Goal: Complete application form

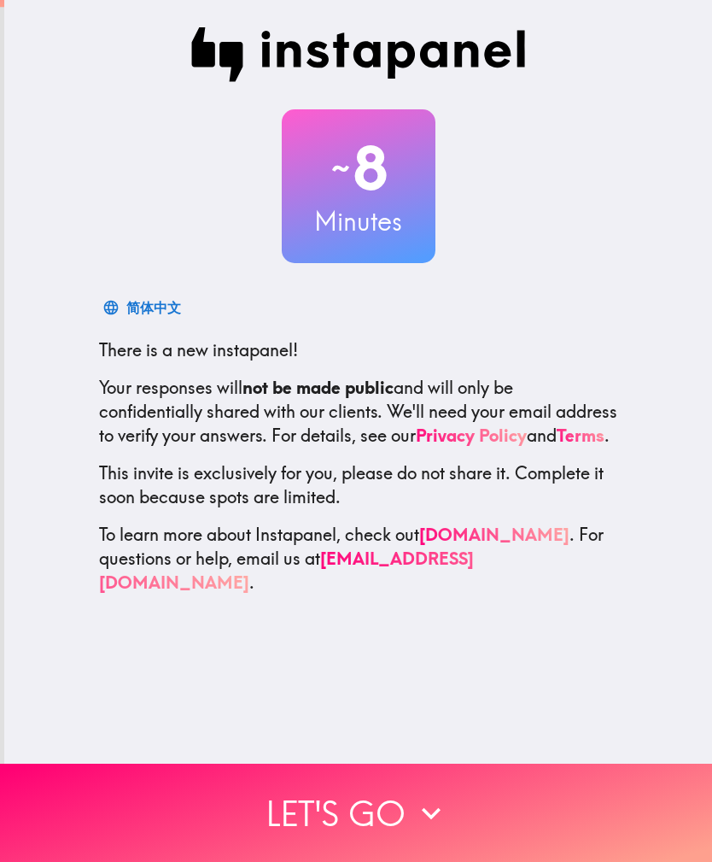
click at [329, 809] on button "Let's go" at bounding box center [356, 812] width 712 height 98
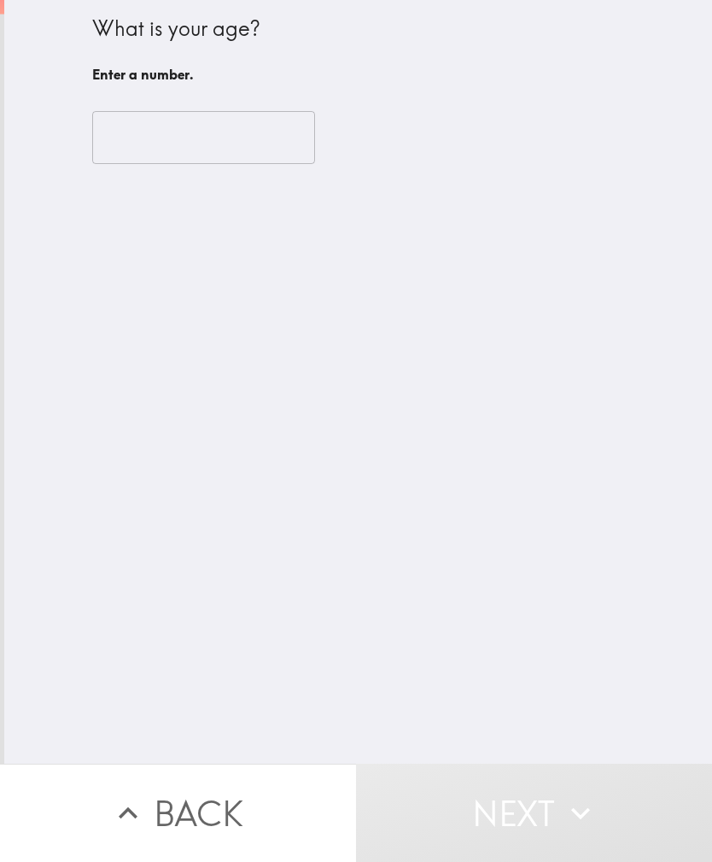
click at [232, 132] on input "number" at bounding box center [203, 137] width 223 height 53
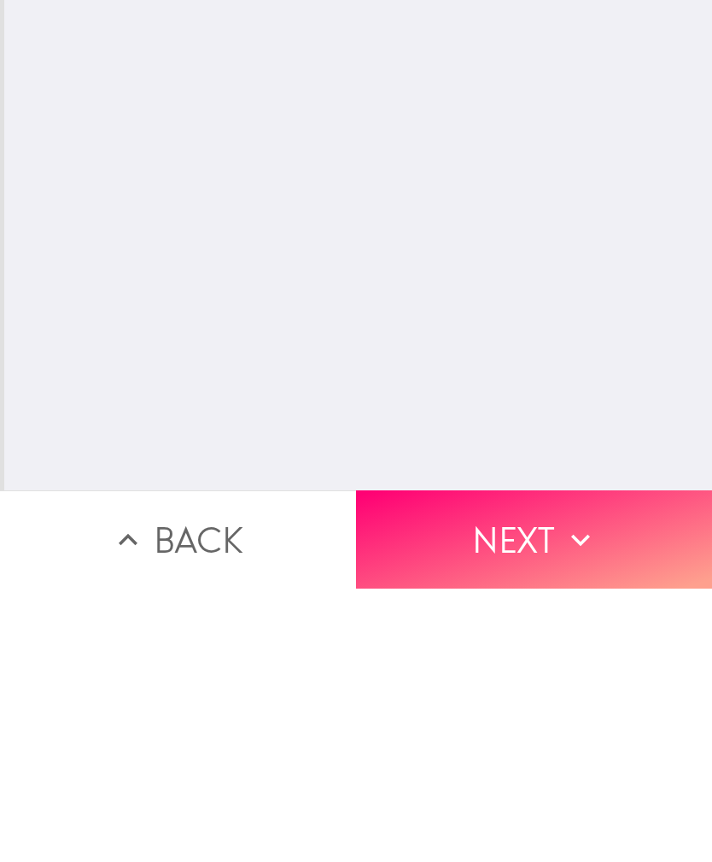
type input "74"
click at [541, 763] on button "Next" at bounding box center [534, 812] width 356 height 98
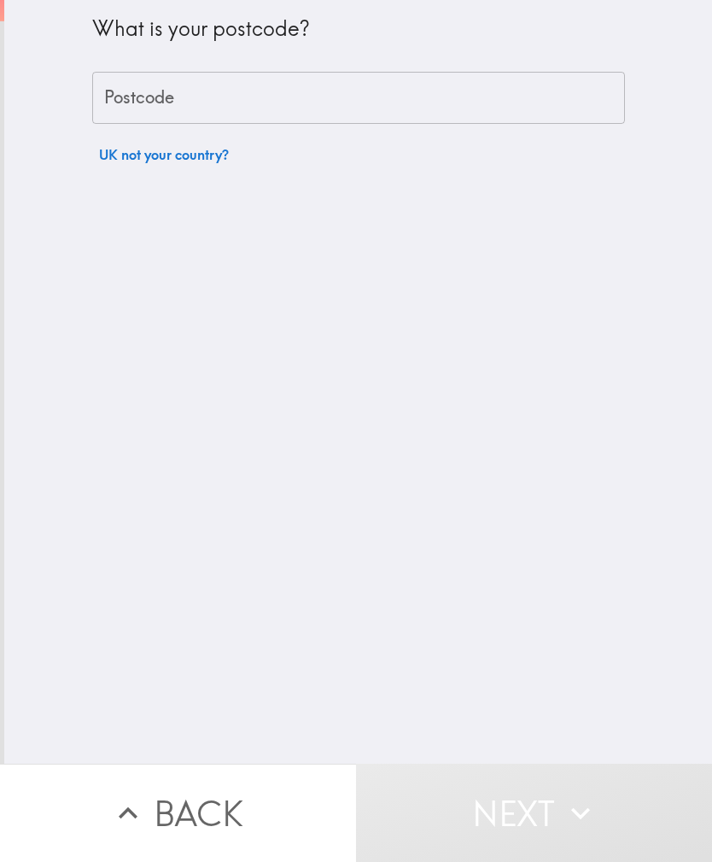
click at [422, 96] on input "Postcode" at bounding box center [358, 98] width 533 height 53
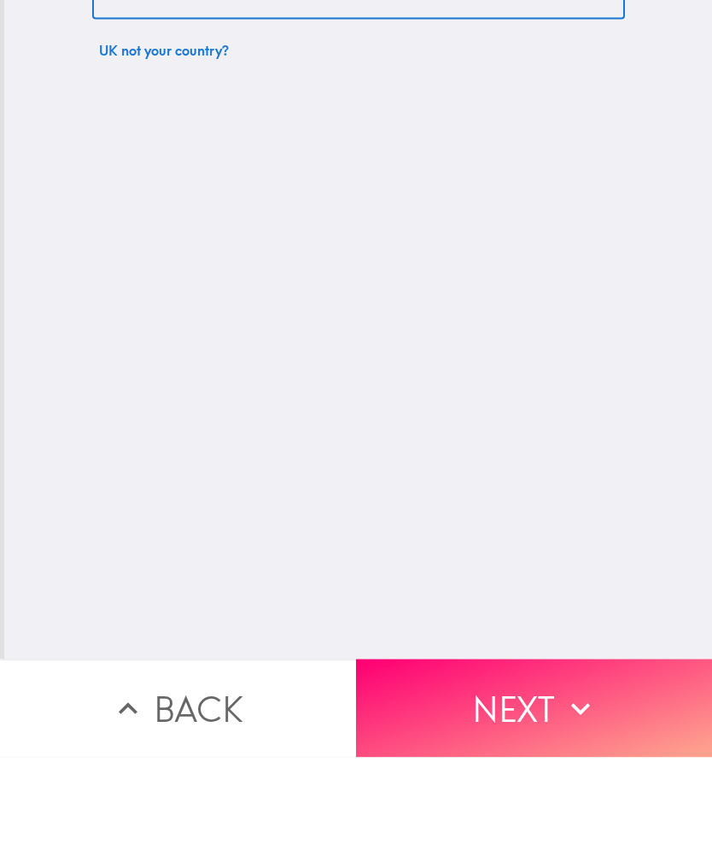
type input "SS17 0BU"
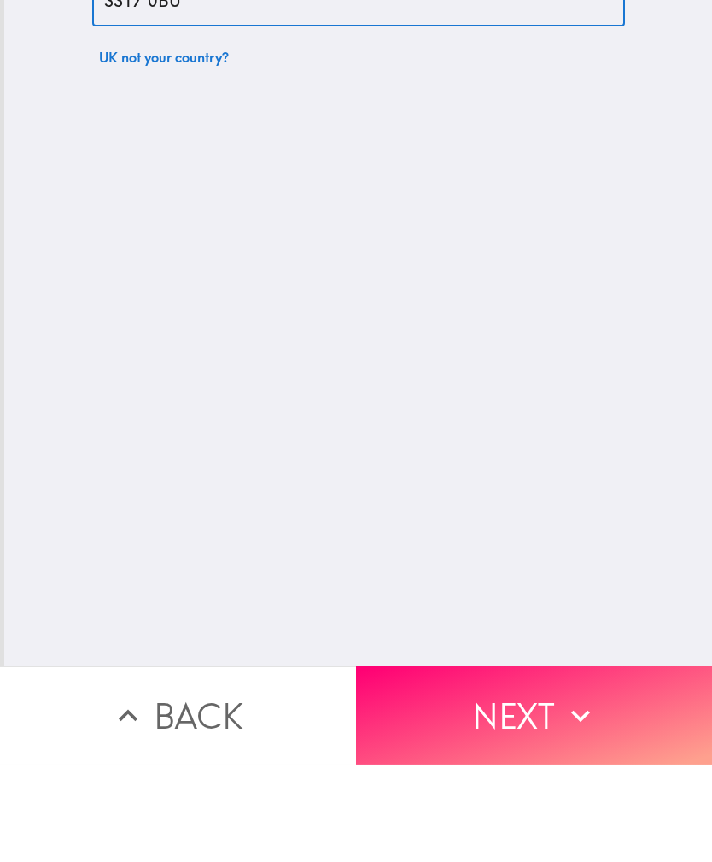
click at [542, 763] on button "Next" at bounding box center [534, 812] width 356 height 98
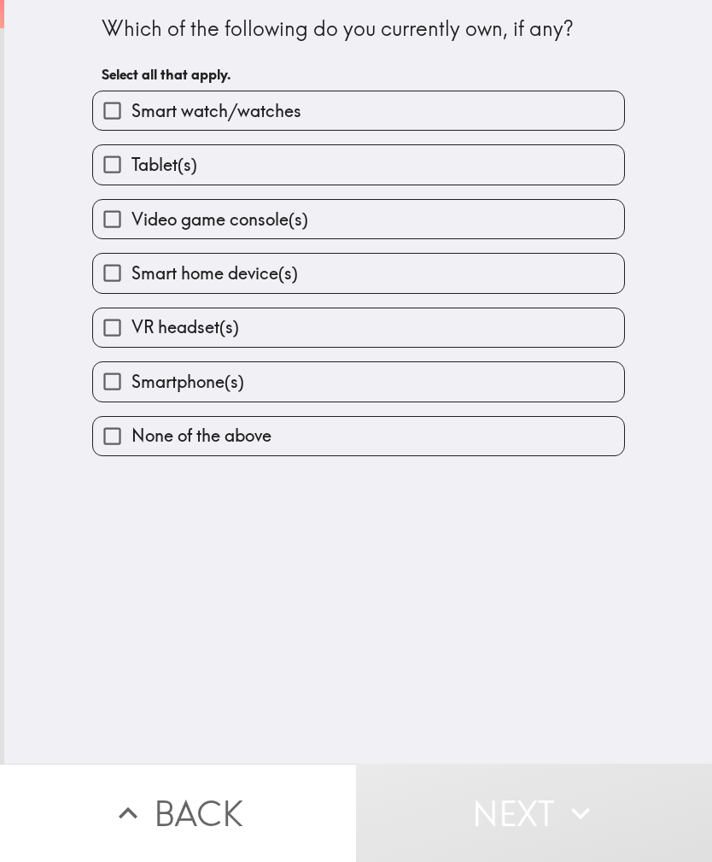
click at [458, 173] on label "Tablet(s)" at bounding box center [358, 164] width 531 height 38
click at [132, 173] on input "Tablet(s)" at bounding box center [112, 164] width 38 height 38
checkbox input "true"
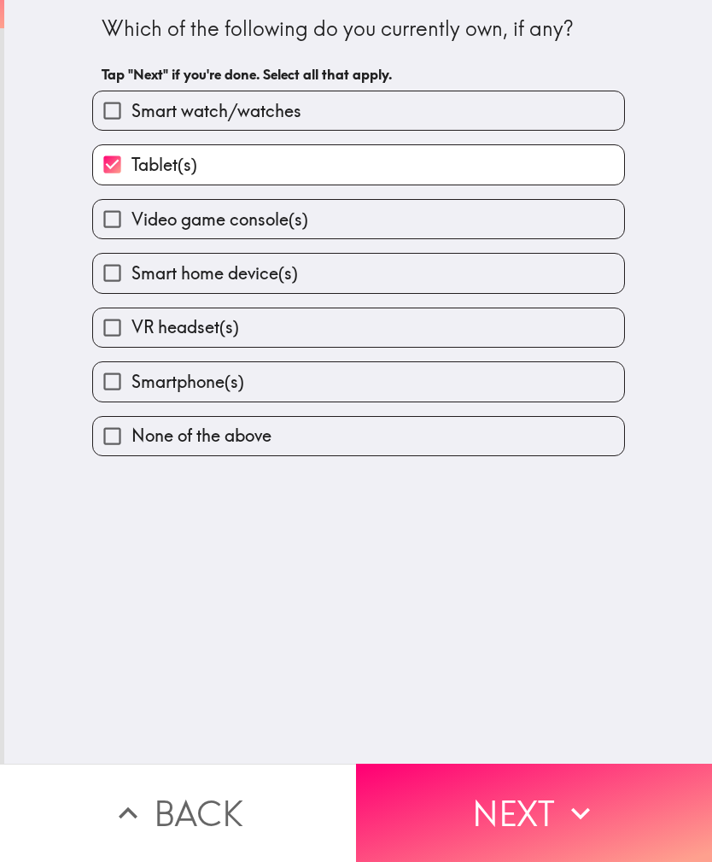
click at [445, 278] on label "Smart home device(s)" at bounding box center [358, 273] width 531 height 38
click at [132, 278] on input "Smart home device(s)" at bounding box center [112, 273] width 38 height 38
checkbox input "true"
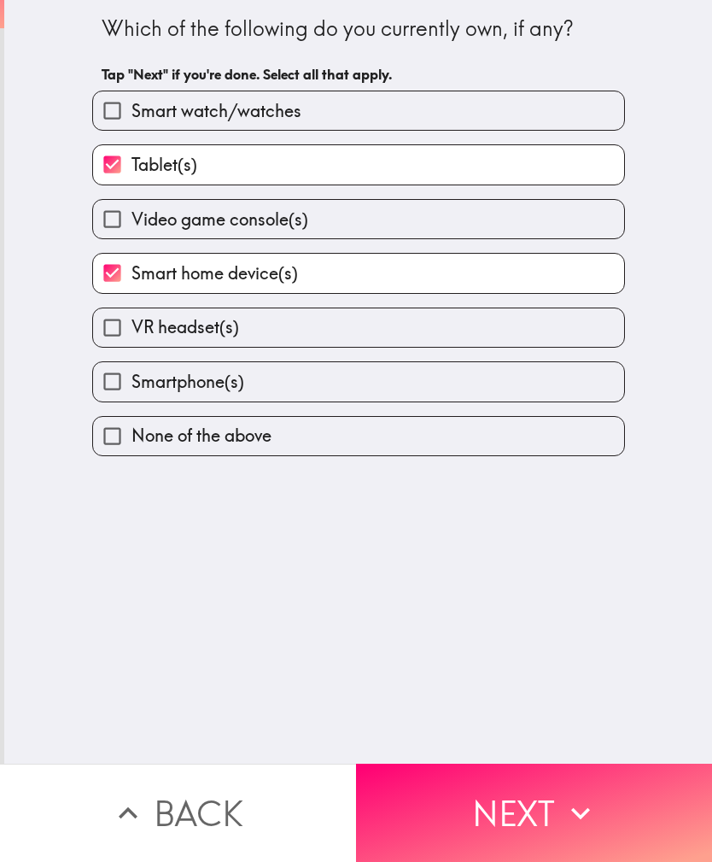
click at [431, 334] on label "VR headset(s)" at bounding box center [358, 327] width 531 height 38
click at [132, 334] on input "VR headset(s)" at bounding box center [112, 327] width 38 height 38
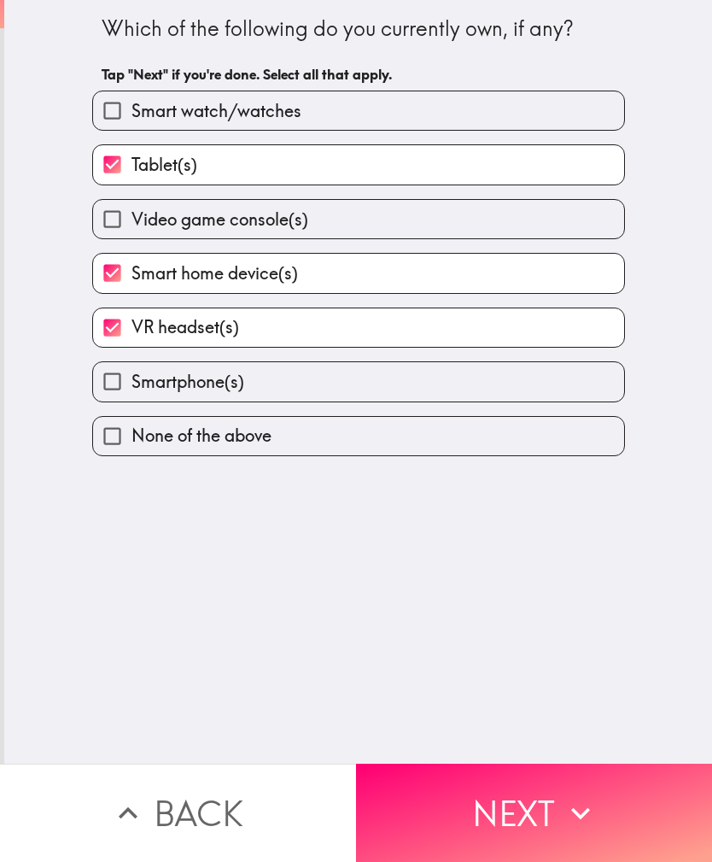
click at [425, 330] on label "VR headset(s)" at bounding box center [358, 327] width 531 height 38
click at [132, 330] on input "VR headset(s)" at bounding box center [112, 327] width 38 height 38
checkbox input "false"
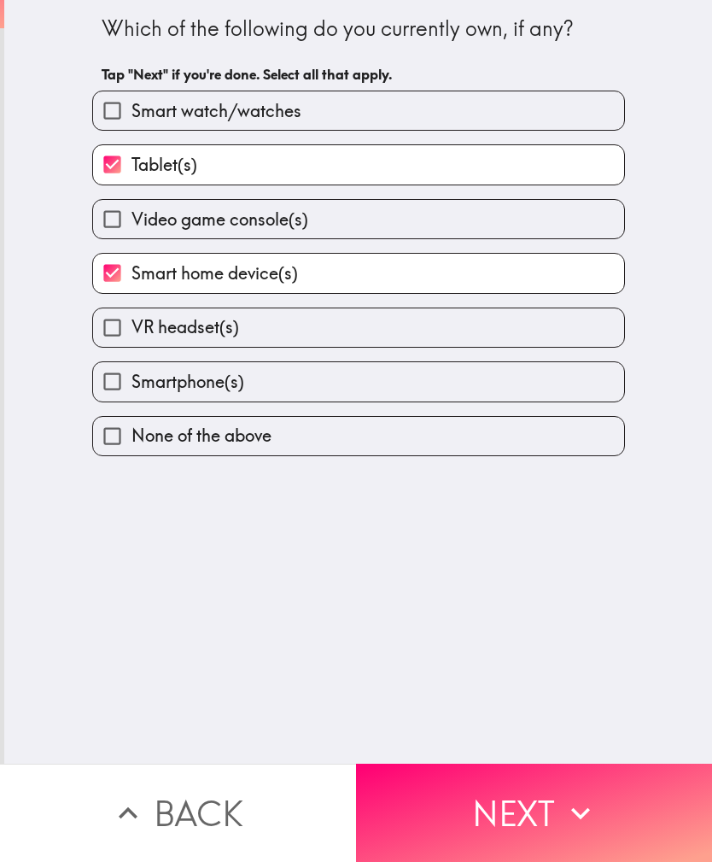
click at [420, 386] on label "Smartphone(s)" at bounding box center [358, 381] width 531 height 38
click at [132, 386] on input "Smartphone(s)" at bounding box center [112, 381] width 38 height 38
checkbox input "true"
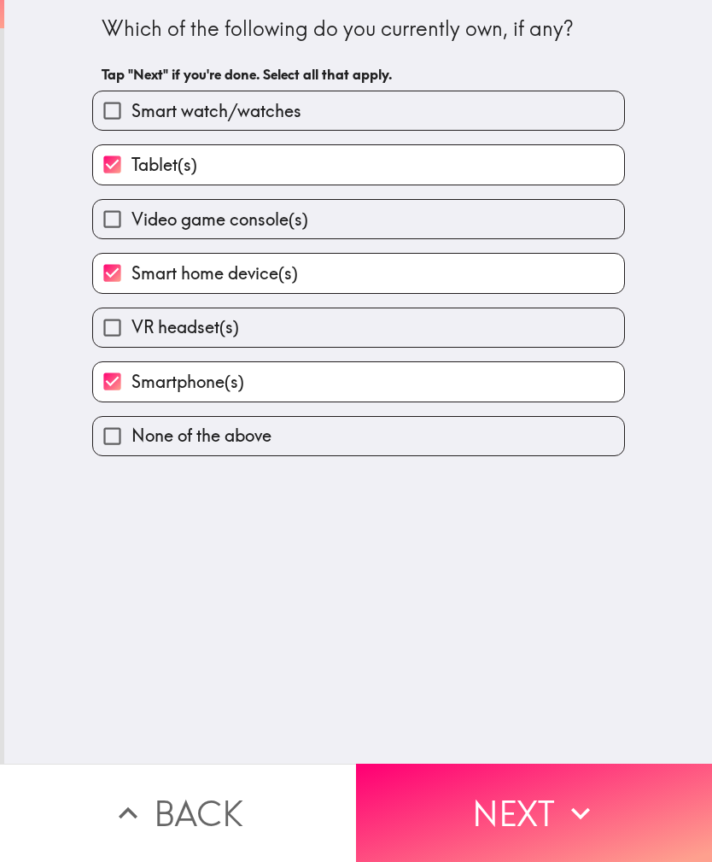
click at [523, 805] on button "Next" at bounding box center [534, 812] width 356 height 98
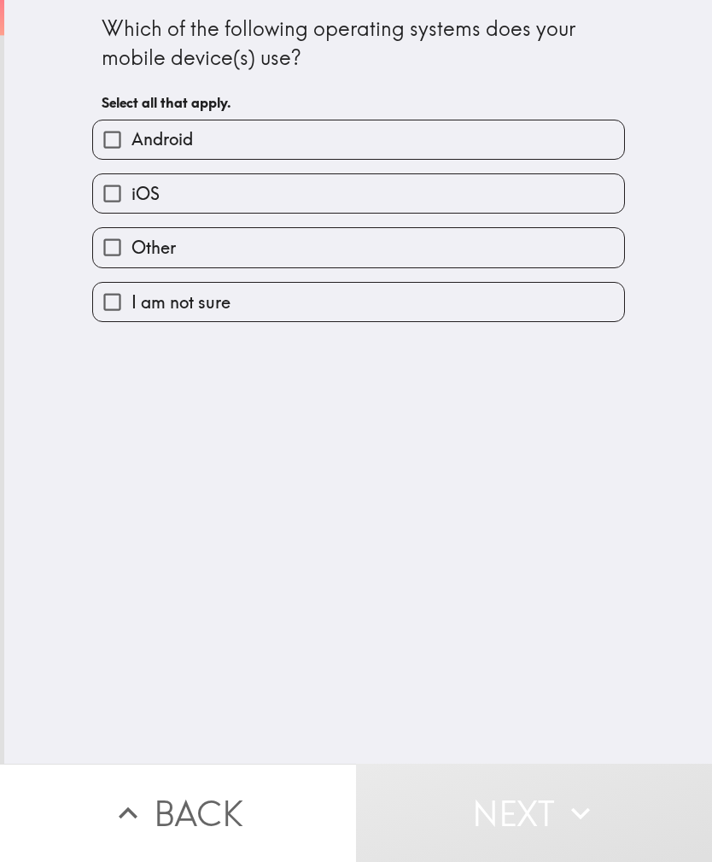
click at [363, 138] on label "Android" at bounding box center [358, 139] width 531 height 38
click at [132, 138] on input "Android" at bounding box center [112, 139] width 38 height 38
checkbox input "true"
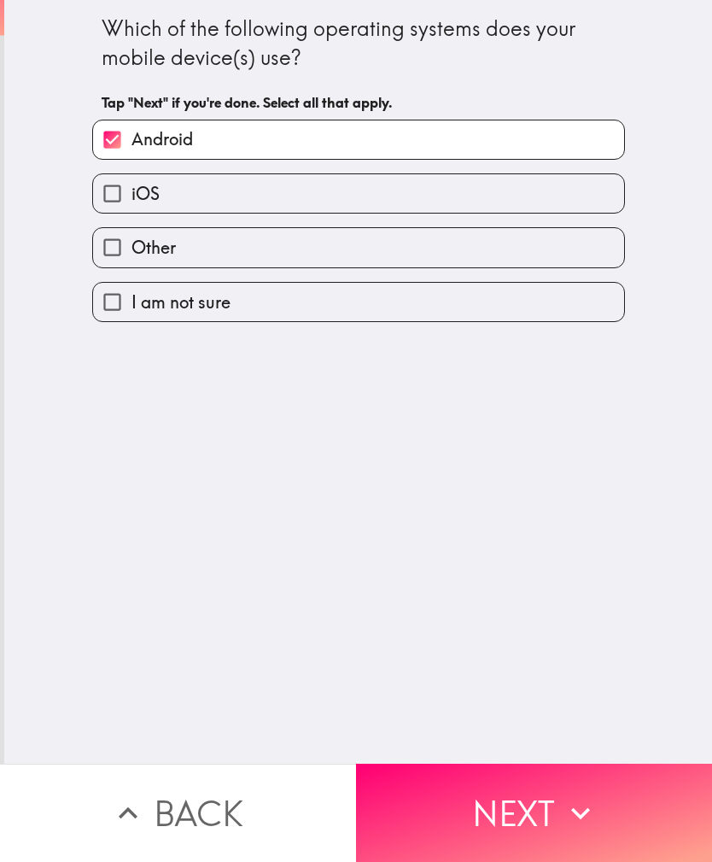
click at [490, 810] on button "Next" at bounding box center [534, 812] width 356 height 98
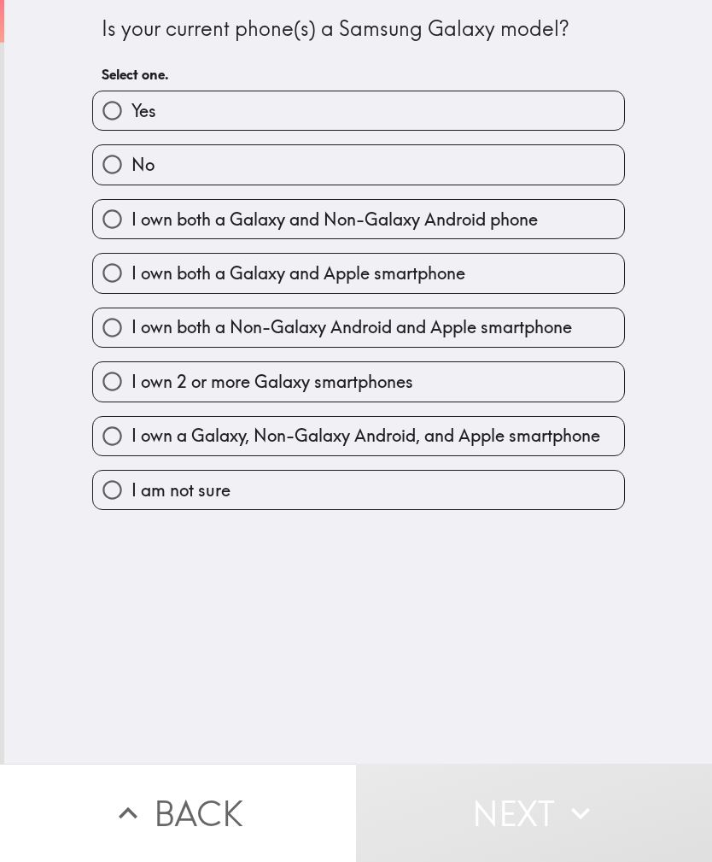
click at [453, 167] on label "No" at bounding box center [358, 164] width 531 height 38
click at [132, 167] on input "No" at bounding box center [112, 164] width 38 height 38
radio input "true"
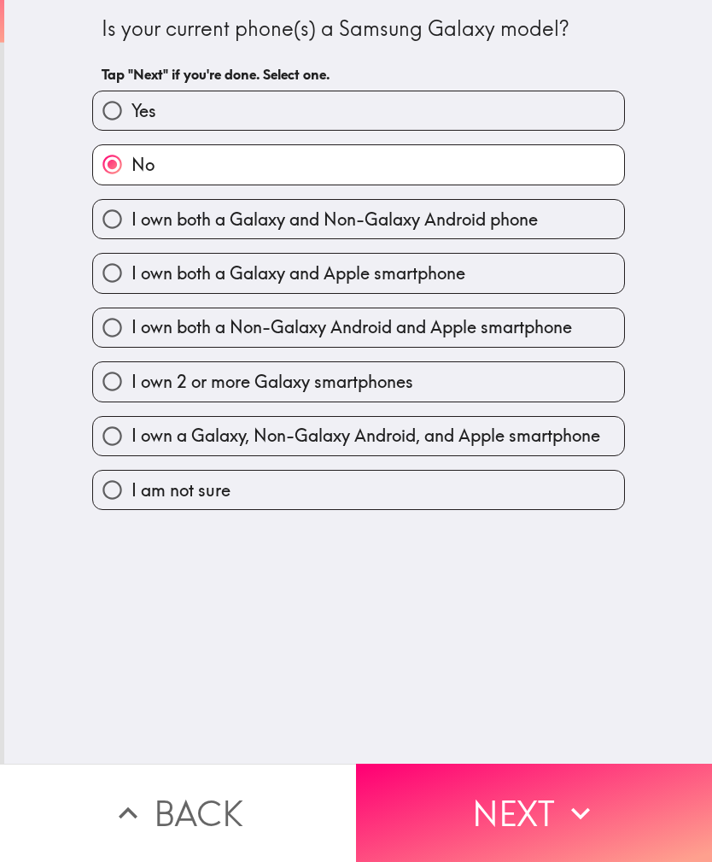
click at [468, 805] on button "Next" at bounding box center [534, 812] width 356 height 98
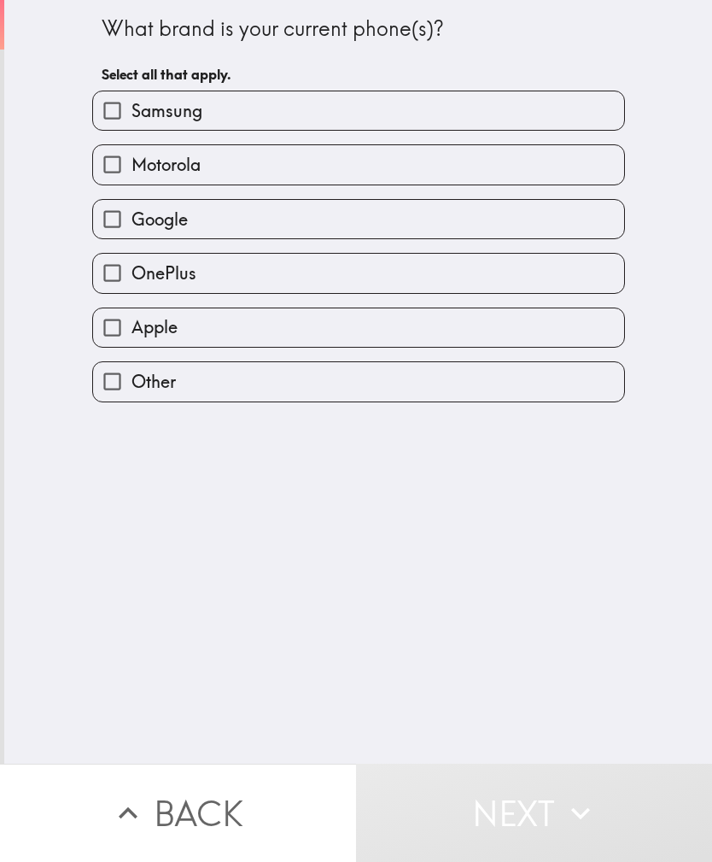
click at [354, 388] on label "Other" at bounding box center [358, 381] width 531 height 38
click at [132, 388] on input "Other" at bounding box center [112, 381] width 38 height 38
checkbox input "true"
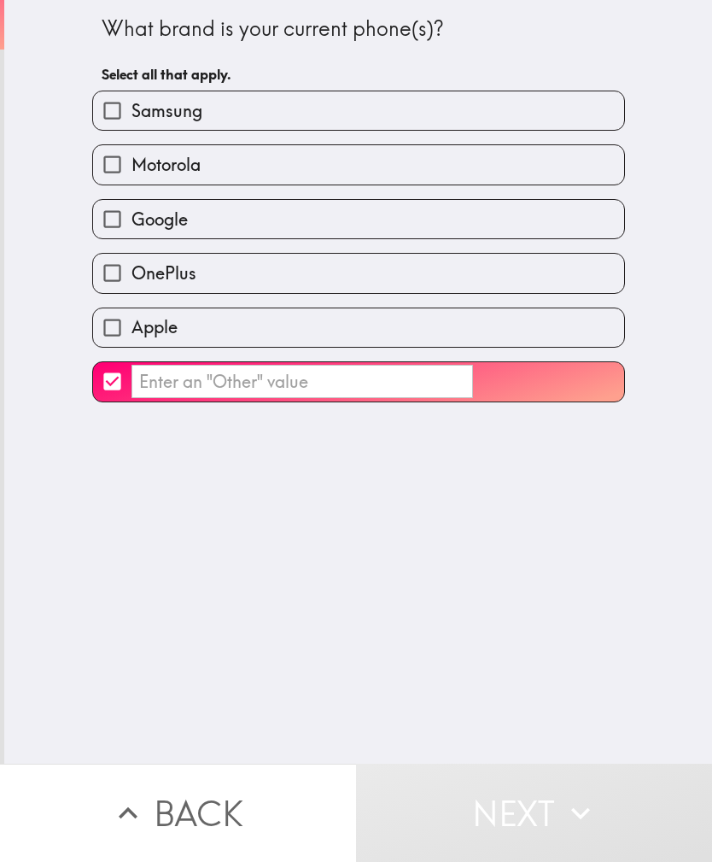
click at [234, 391] on input "​" at bounding box center [303, 381] width 342 height 33
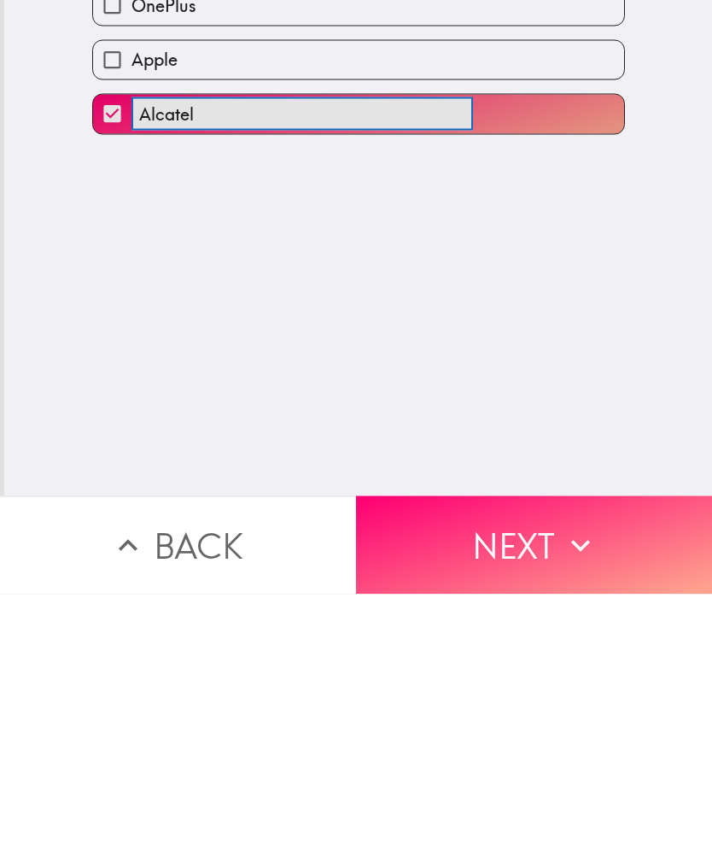
type input "Alcatel"
click at [543, 763] on button "Next" at bounding box center [534, 812] width 356 height 98
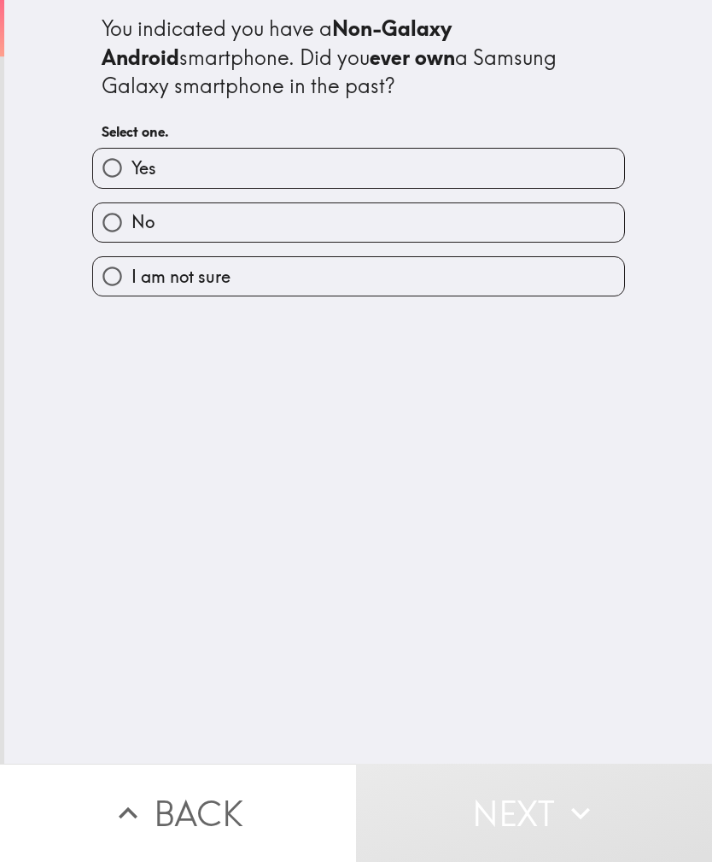
click at [396, 227] on label "No" at bounding box center [358, 222] width 531 height 38
click at [132, 227] on input "No" at bounding box center [112, 222] width 38 height 38
radio input "true"
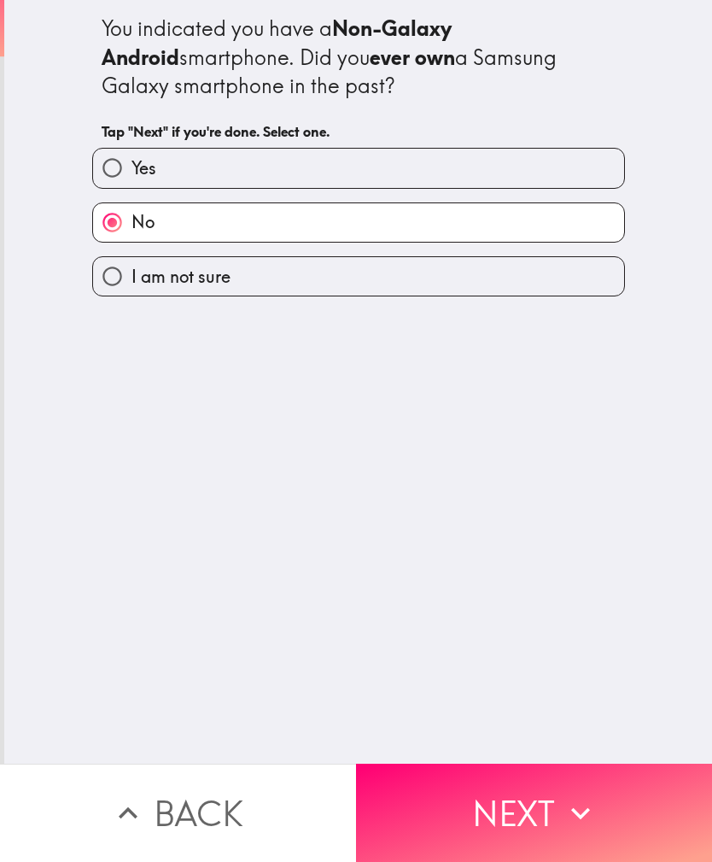
click at [509, 821] on button "Next" at bounding box center [534, 812] width 356 height 98
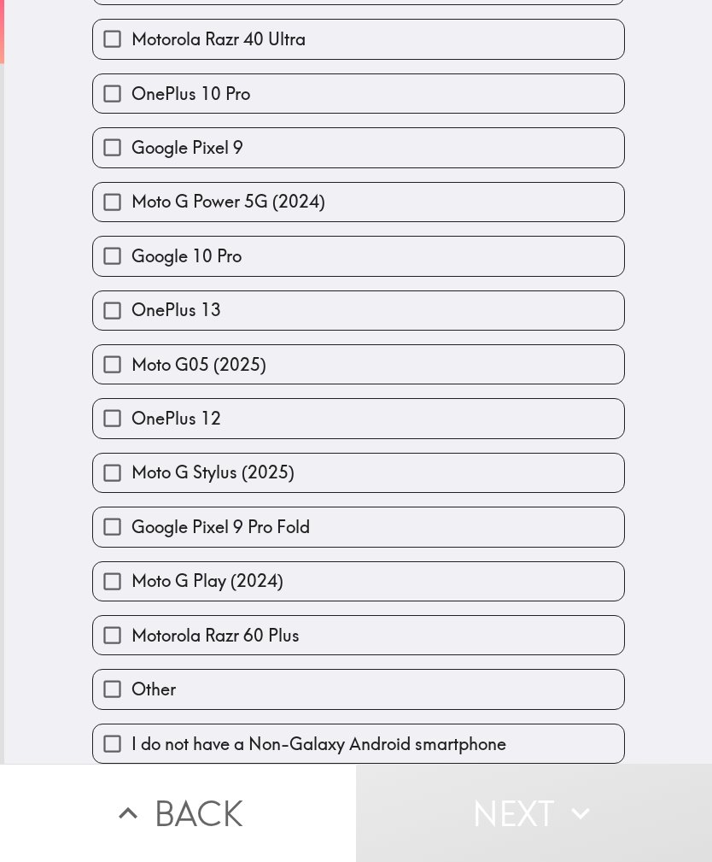
scroll to position [1652, 0]
click at [370, 684] on label "Other" at bounding box center [358, 688] width 531 height 38
click at [132, 684] on input "Other" at bounding box center [112, 688] width 38 height 38
checkbox input "true"
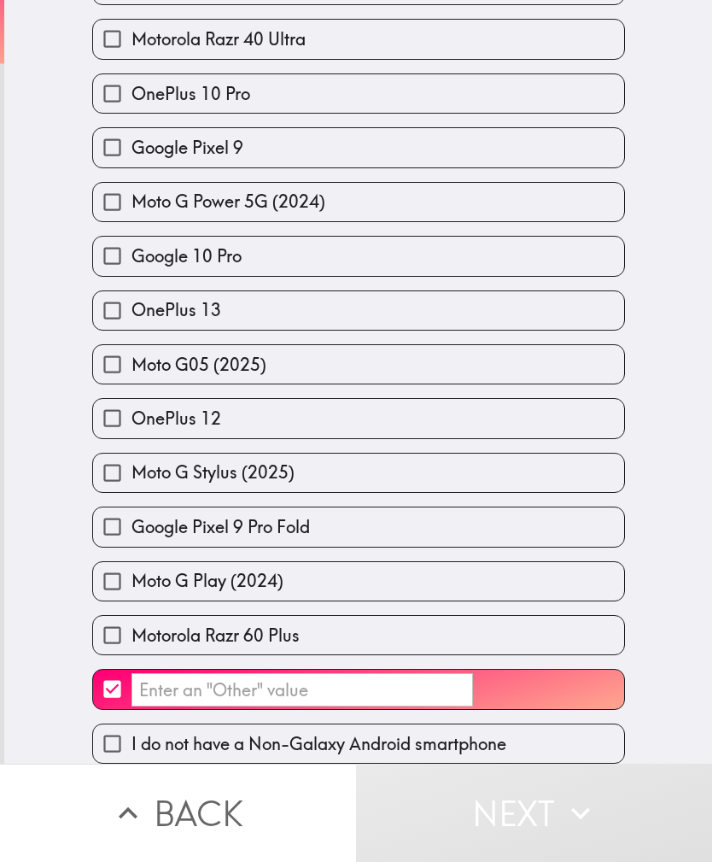
click at [320, 690] on input "​" at bounding box center [303, 689] width 342 height 33
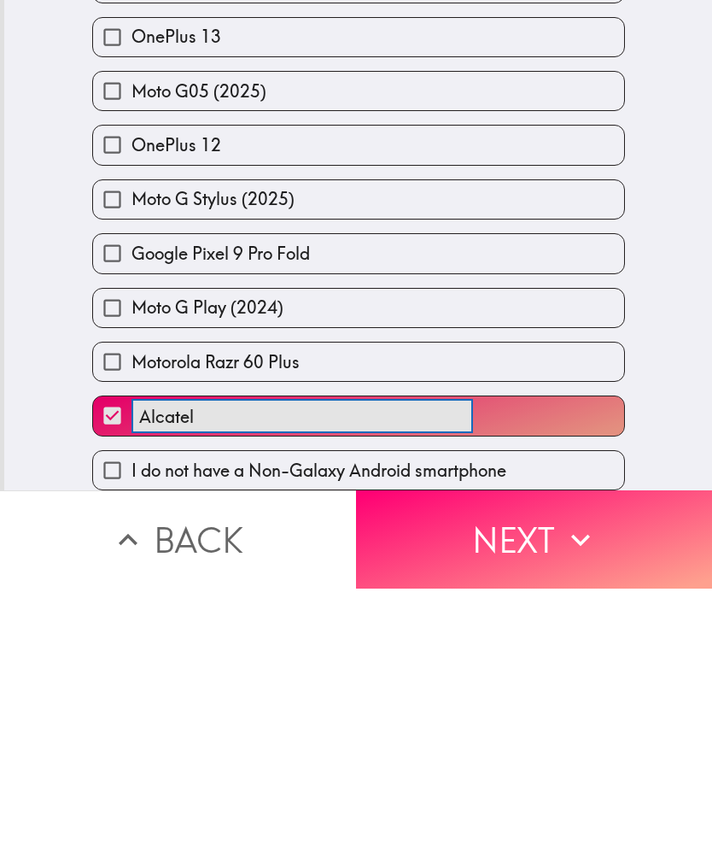
type input "Alcatel"
click at [506, 763] on button "Next" at bounding box center [534, 812] width 356 height 98
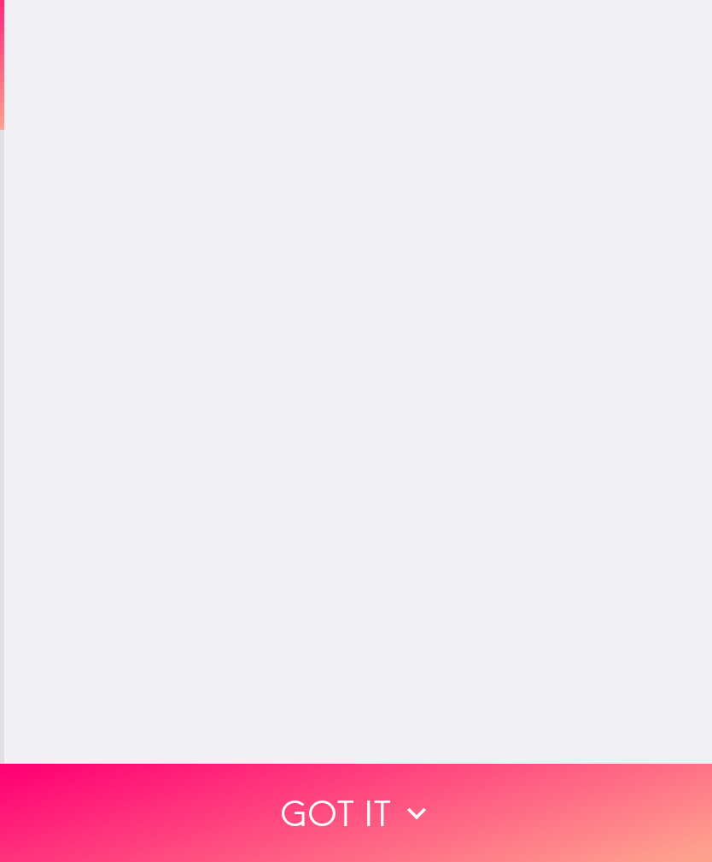
scroll to position [0, 0]
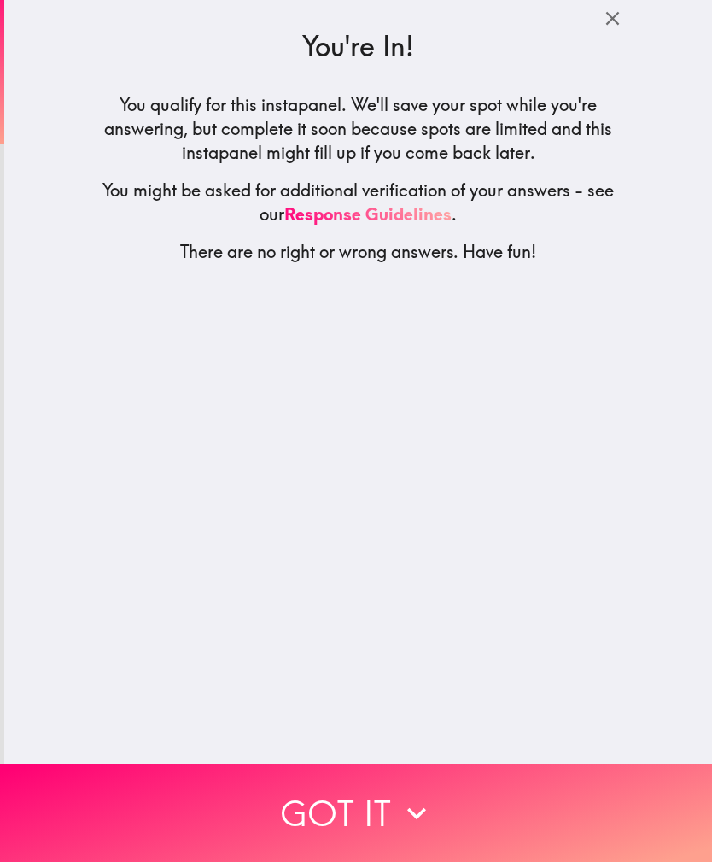
click at [344, 808] on button "Got it" at bounding box center [356, 812] width 712 height 98
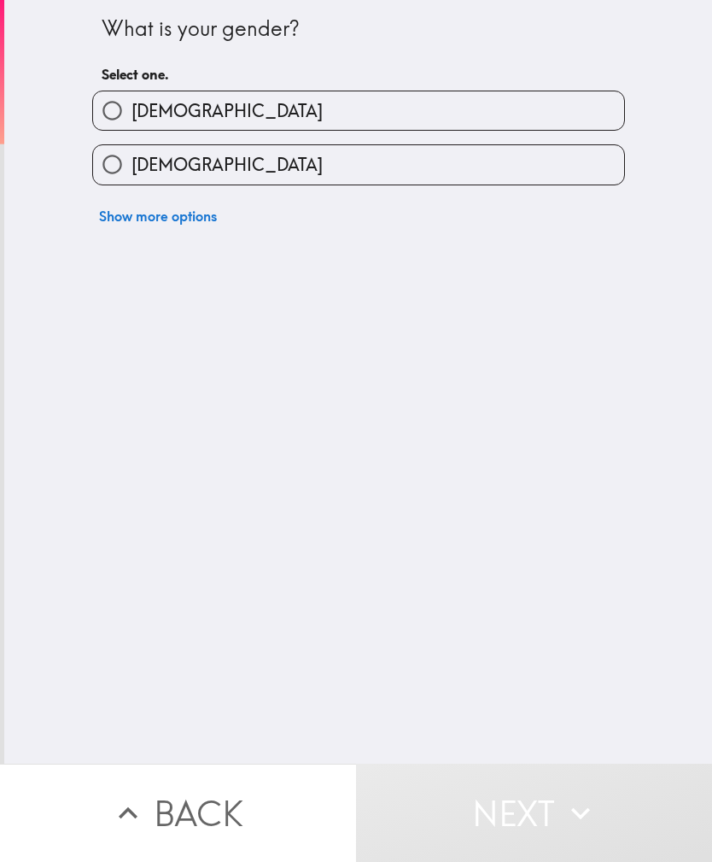
click at [399, 161] on label "[DEMOGRAPHIC_DATA]" at bounding box center [358, 164] width 531 height 38
click at [132, 161] on input "[DEMOGRAPHIC_DATA]" at bounding box center [112, 164] width 38 height 38
radio input "true"
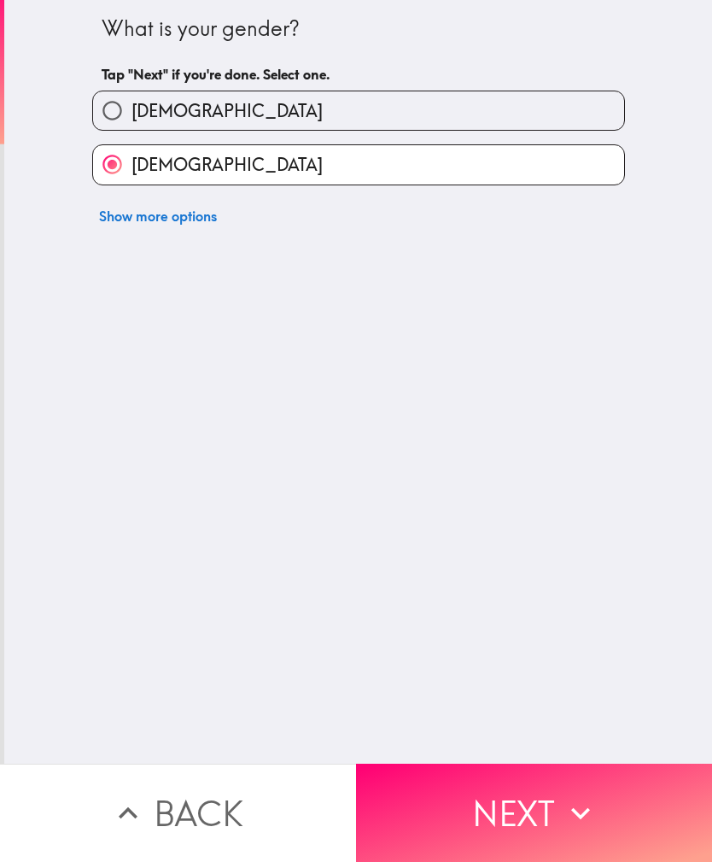
click at [521, 821] on button "Next" at bounding box center [534, 812] width 356 height 98
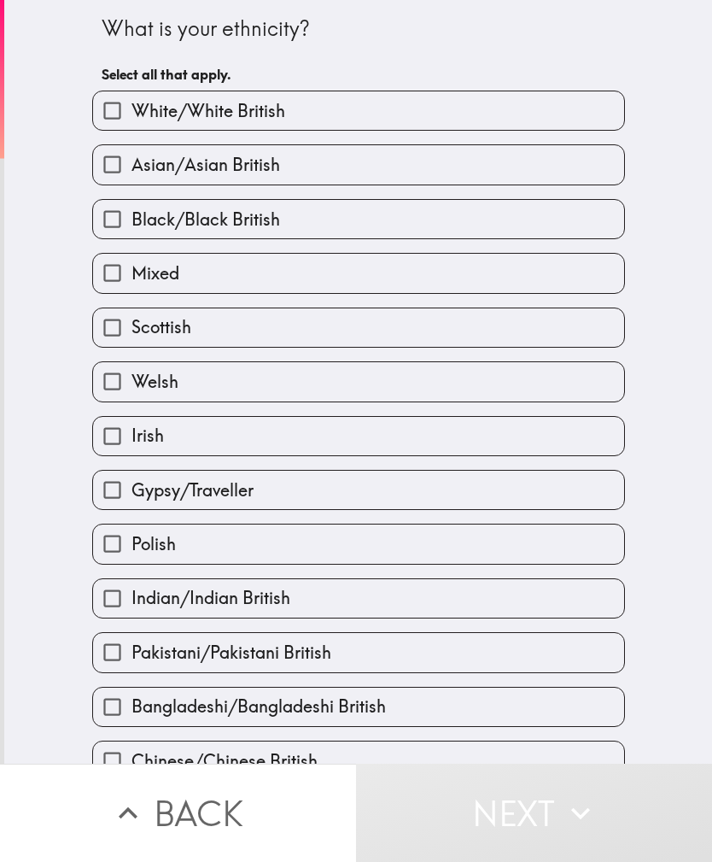
click at [473, 108] on label "White/White British" at bounding box center [358, 110] width 531 height 38
click at [132, 108] on input "White/White British" at bounding box center [112, 110] width 38 height 38
checkbox input "true"
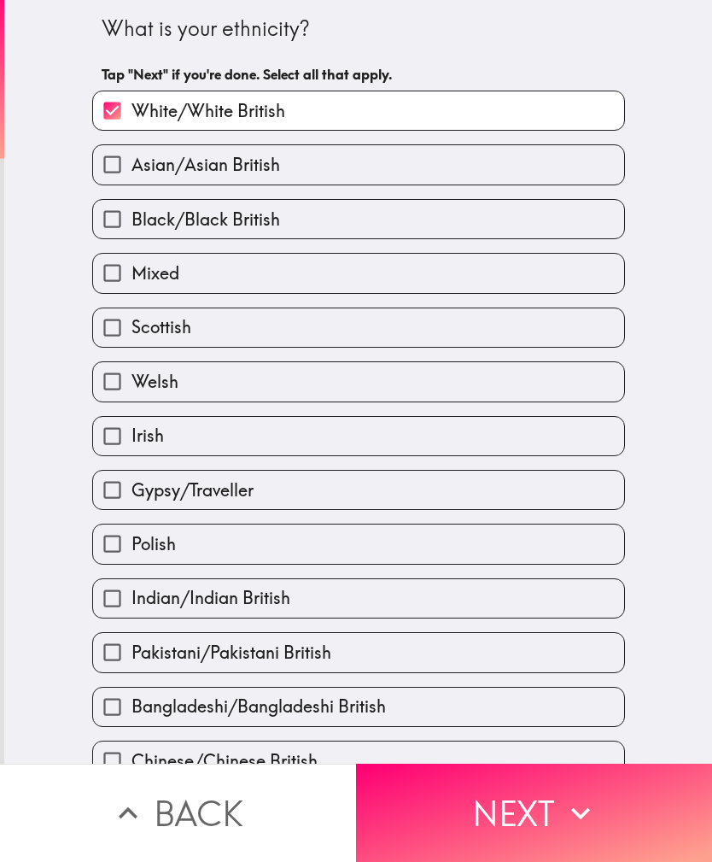
click at [528, 816] on button "Next" at bounding box center [534, 812] width 356 height 98
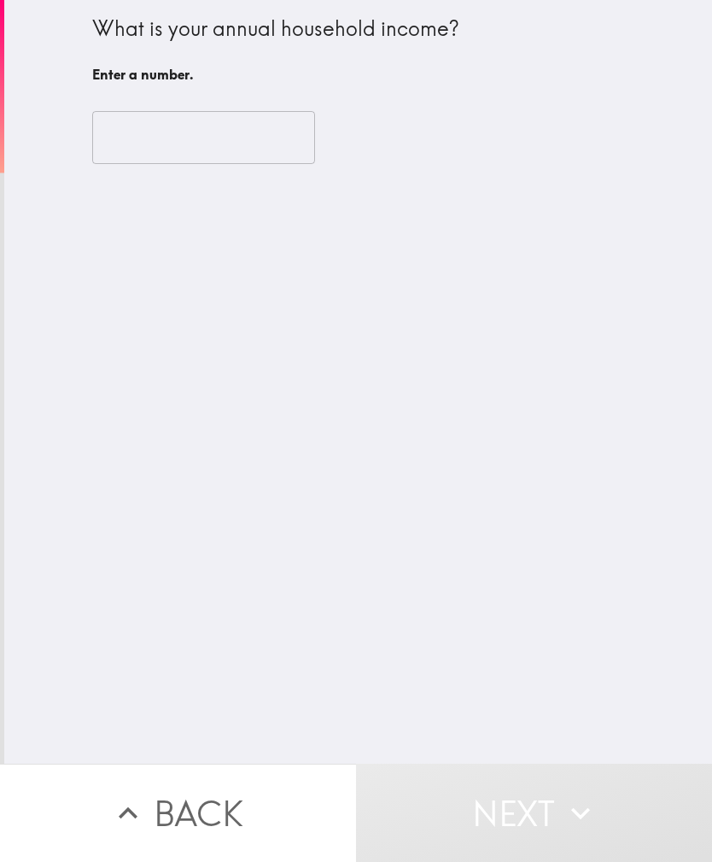
click at [240, 133] on input "number" at bounding box center [203, 137] width 223 height 53
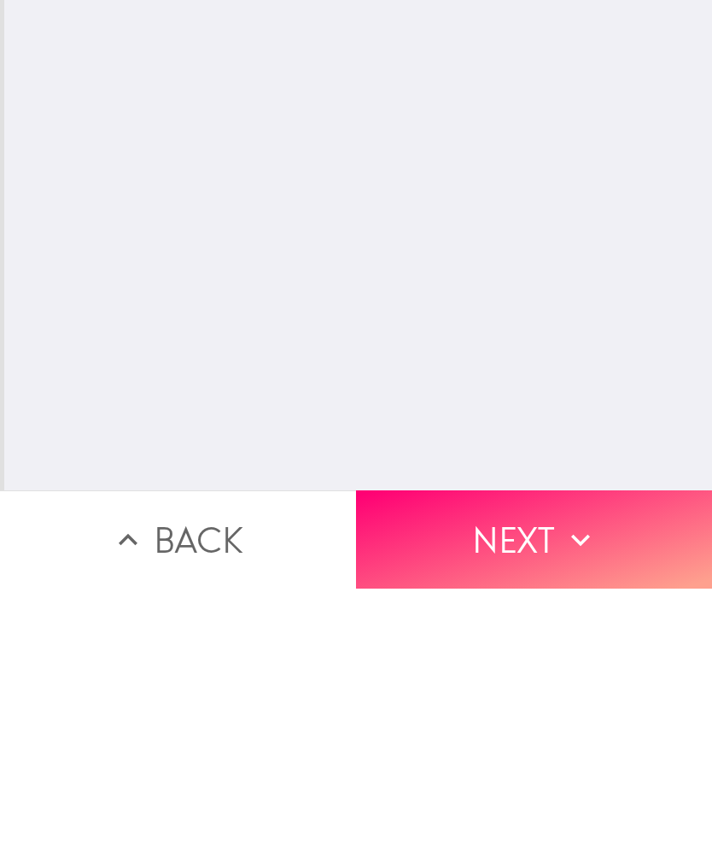
type input "52000"
click at [523, 763] on button "Next" at bounding box center [534, 812] width 356 height 98
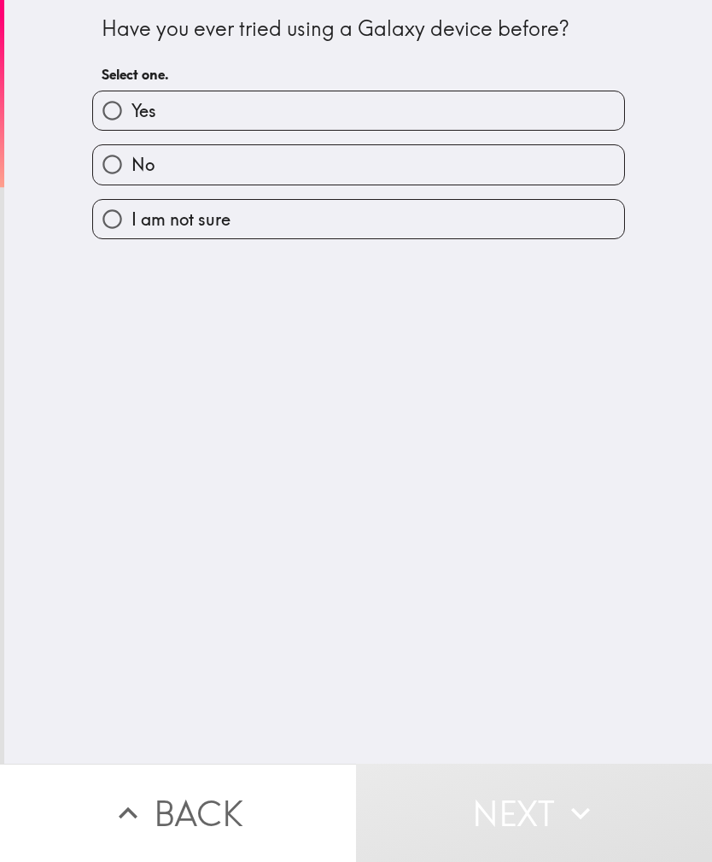
click at [430, 171] on label "No" at bounding box center [358, 164] width 531 height 38
click at [132, 171] on input "No" at bounding box center [112, 164] width 38 height 38
radio input "true"
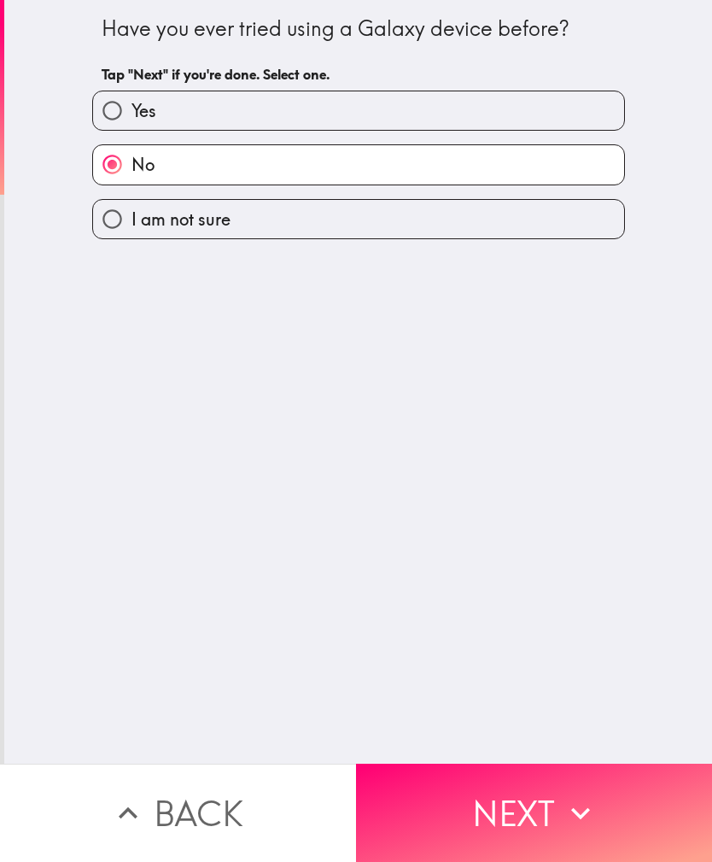
click at [522, 812] on button "Next" at bounding box center [534, 812] width 356 height 98
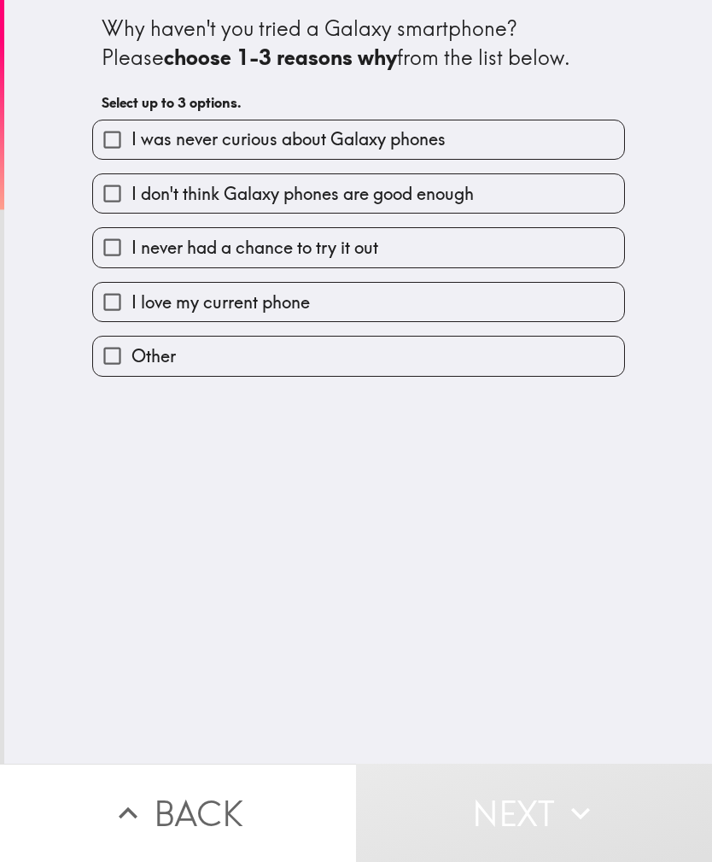
click at [538, 143] on label "I was never curious about Galaxy phones" at bounding box center [358, 139] width 531 height 38
click at [132, 143] on input "I was never curious about Galaxy phones" at bounding box center [112, 139] width 38 height 38
checkbox input "true"
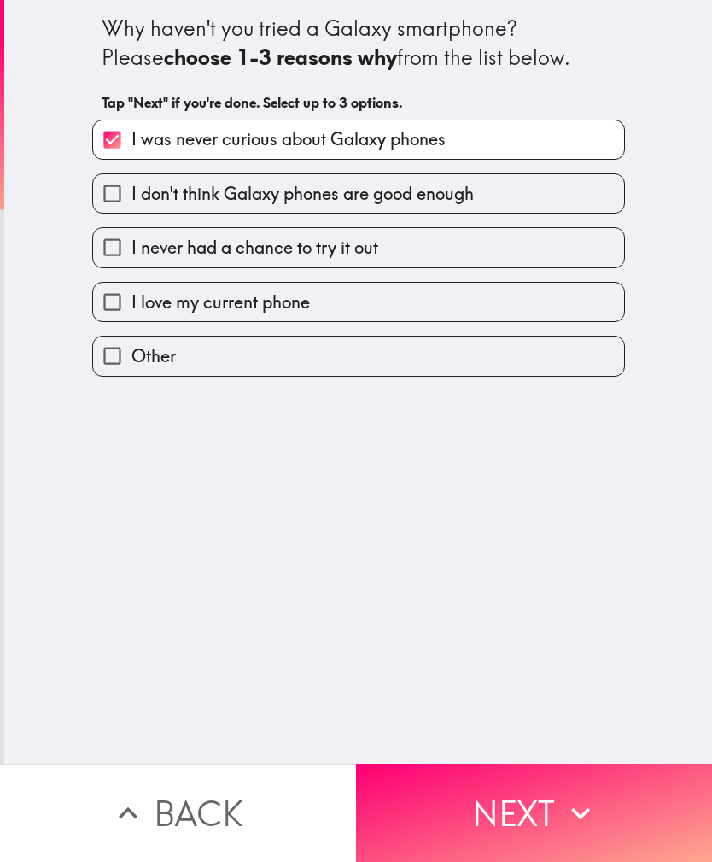
click at [496, 820] on button "Next" at bounding box center [534, 812] width 356 height 98
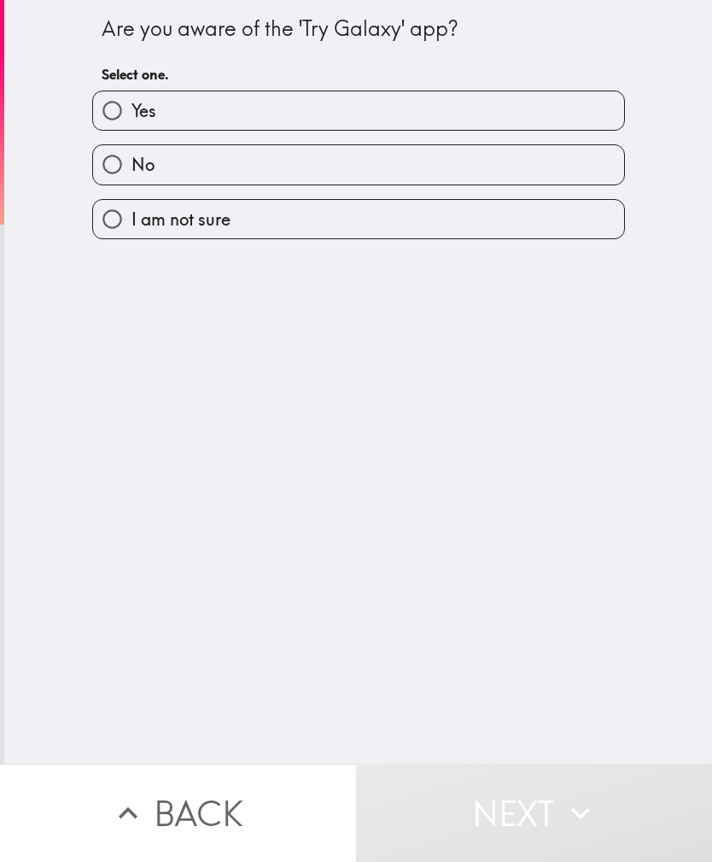
click at [469, 173] on label "No" at bounding box center [358, 164] width 531 height 38
click at [132, 173] on input "No" at bounding box center [112, 164] width 38 height 38
radio input "true"
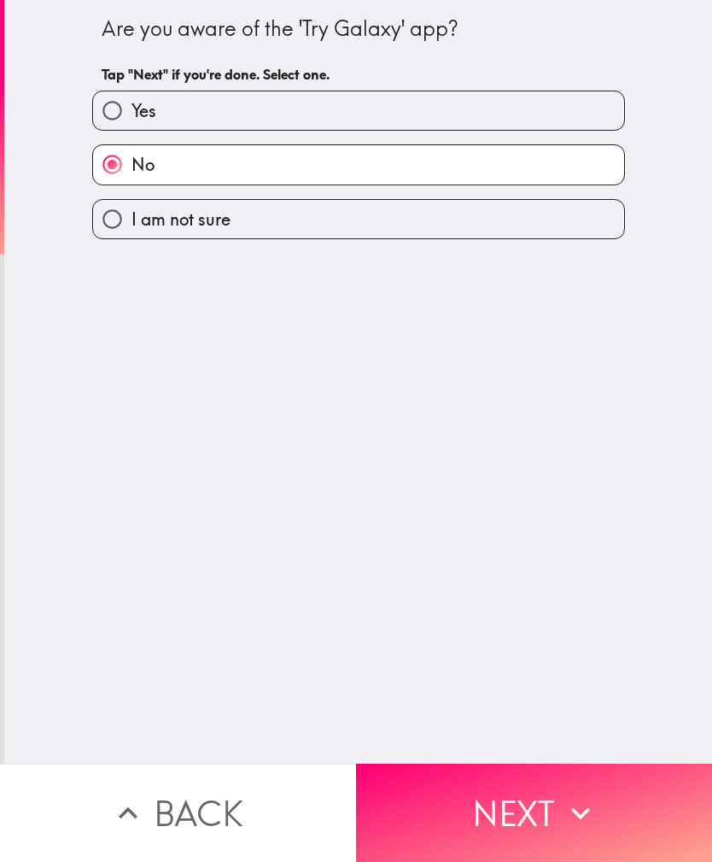
click at [494, 817] on button "Next" at bounding box center [534, 812] width 356 height 98
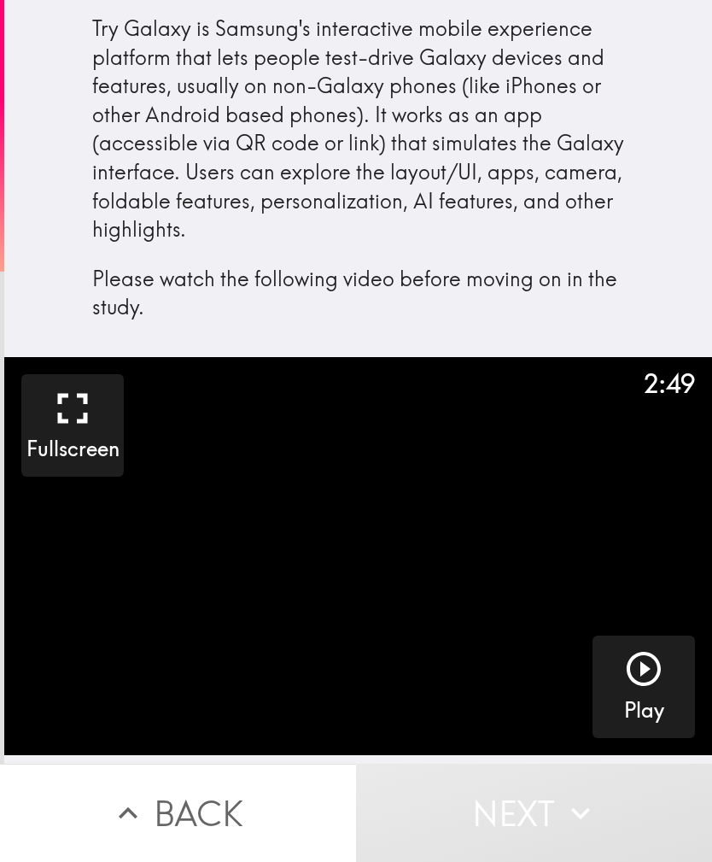
click at [373, 622] on video "button" at bounding box center [358, 556] width 708 height 398
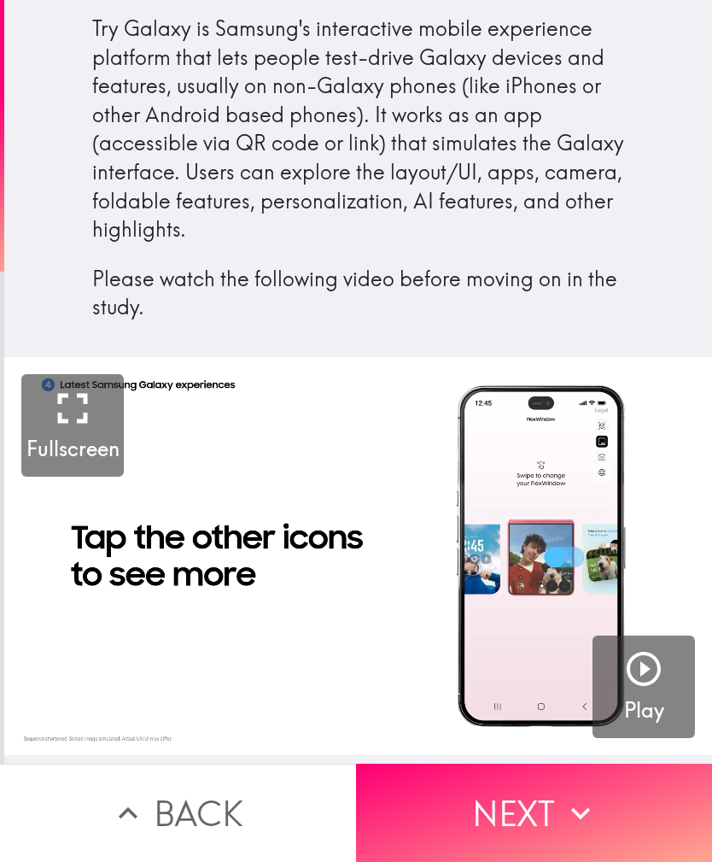
click at [546, 820] on button "Next" at bounding box center [534, 812] width 356 height 98
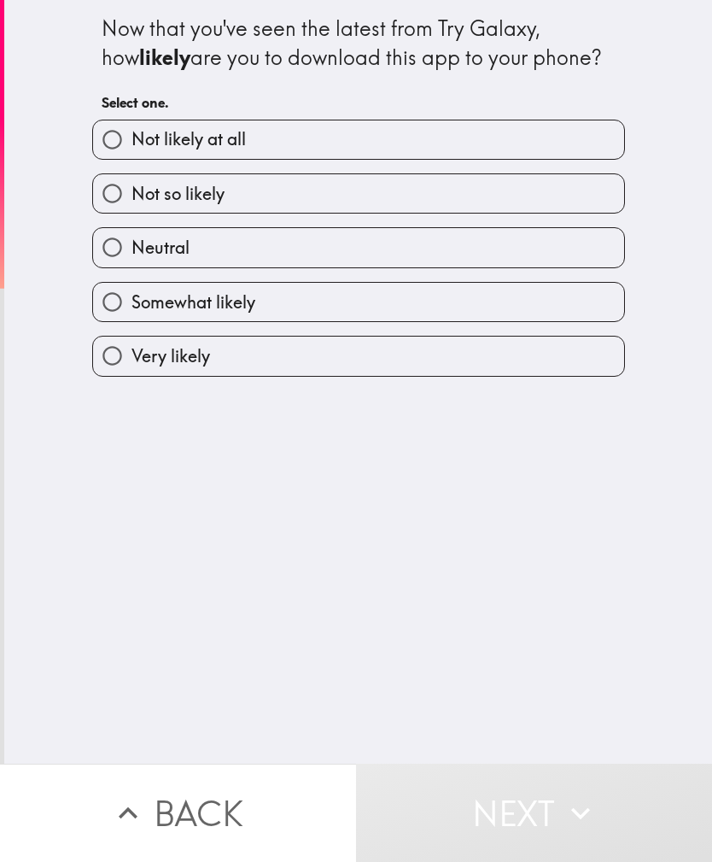
click at [468, 136] on label "Not likely at all" at bounding box center [358, 139] width 531 height 38
click at [132, 136] on input "Not likely at all" at bounding box center [112, 139] width 38 height 38
radio input "true"
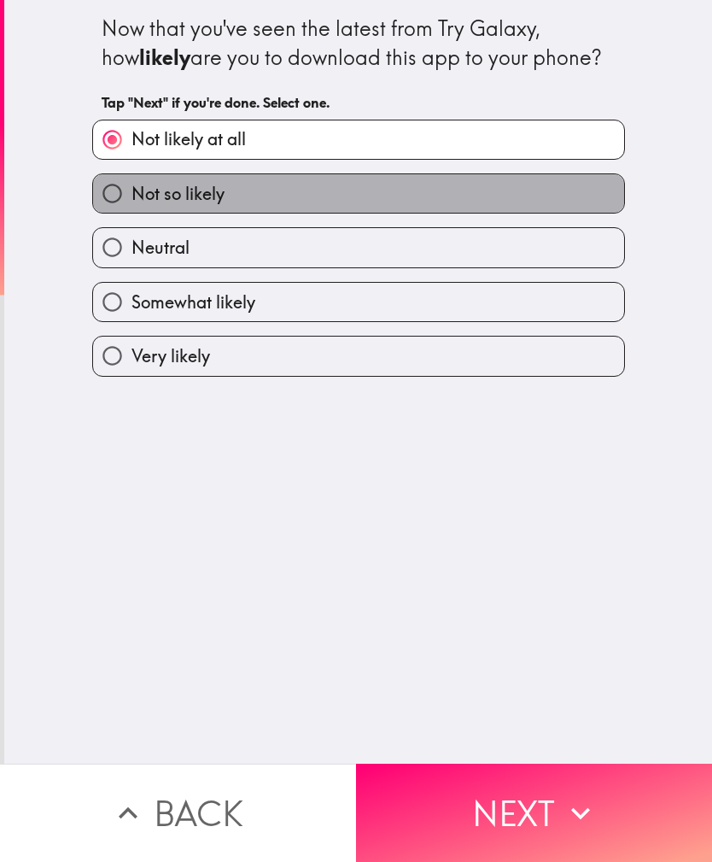
click at [451, 181] on label "Not so likely" at bounding box center [358, 193] width 531 height 38
click at [132, 181] on input "Not so likely" at bounding box center [112, 193] width 38 height 38
radio input "true"
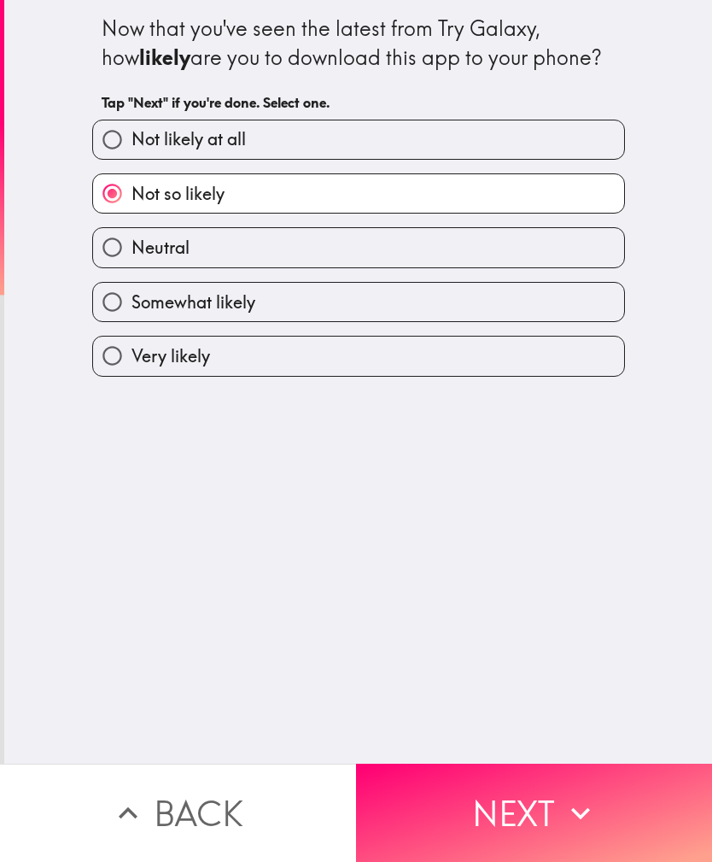
click at [521, 812] on button "Next" at bounding box center [534, 812] width 356 height 98
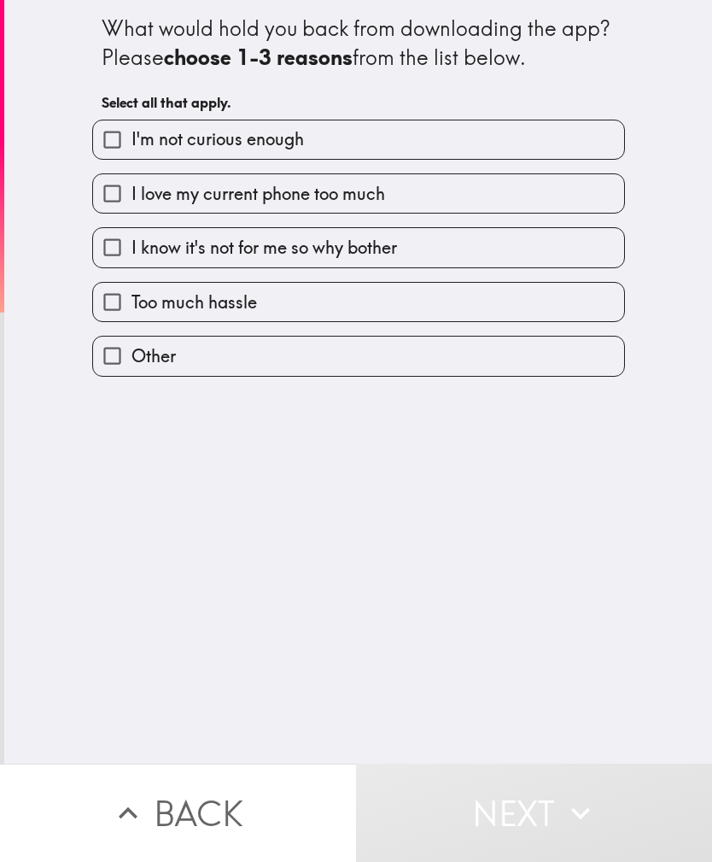
click at [471, 129] on label "I'm not curious enough" at bounding box center [358, 139] width 531 height 38
click at [132, 129] on input "I'm not curious enough" at bounding box center [112, 139] width 38 height 38
checkbox input "true"
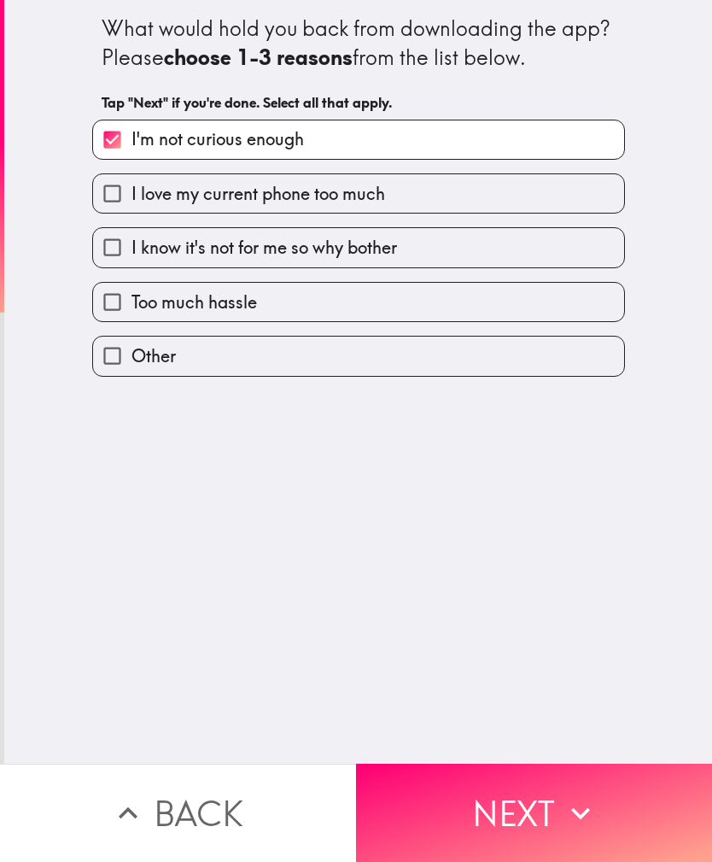
click at [523, 808] on button "Next" at bounding box center [534, 812] width 356 height 98
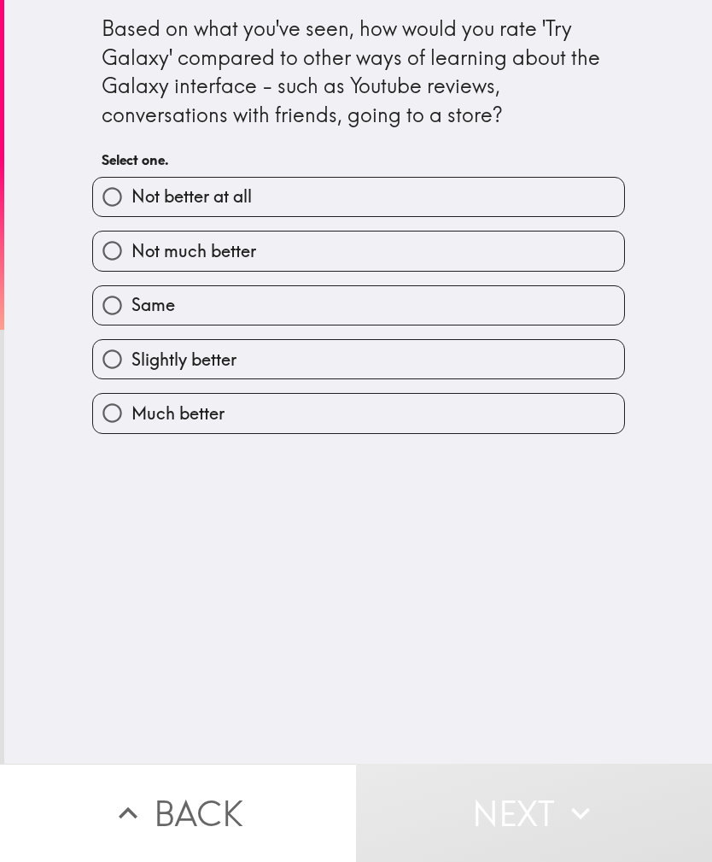
click at [372, 418] on label "Much better" at bounding box center [358, 413] width 531 height 38
click at [132, 418] on input "Much better" at bounding box center [112, 413] width 38 height 38
radio input "true"
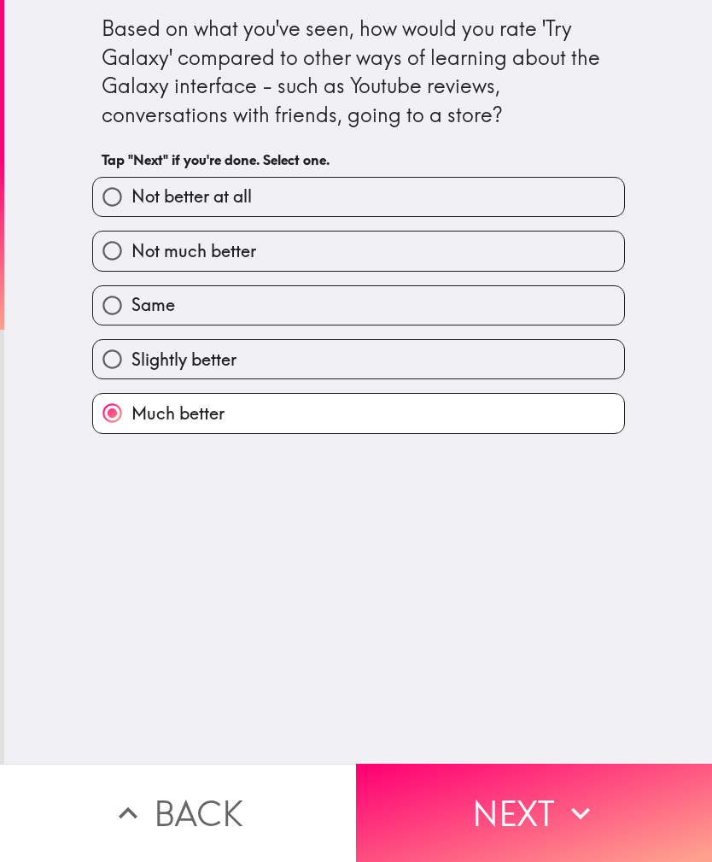
click at [530, 816] on button "Next" at bounding box center [534, 812] width 356 height 98
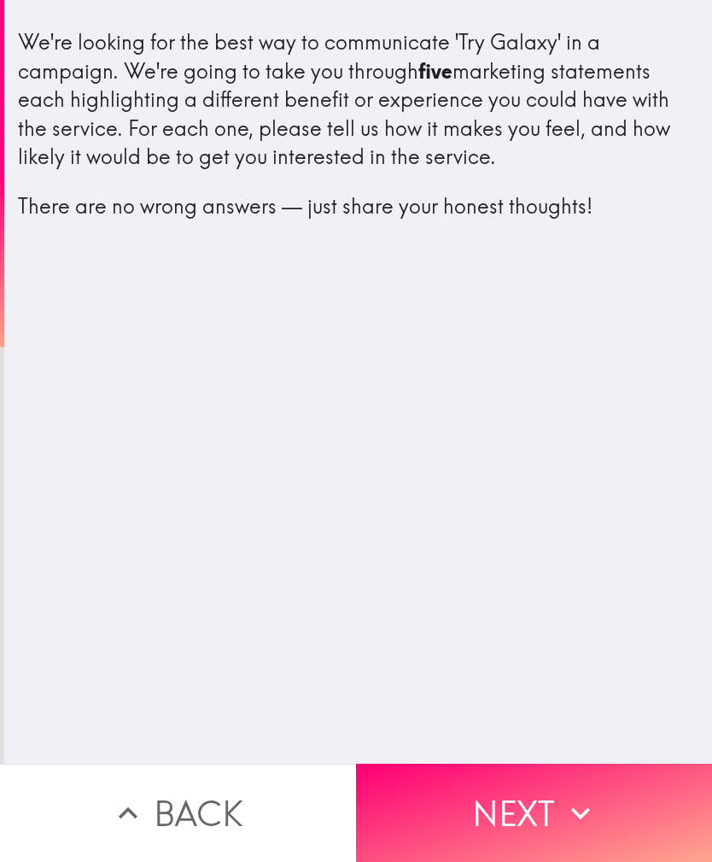
click at [534, 810] on button "Next" at bounding box center [534, 812] width 356 height 98
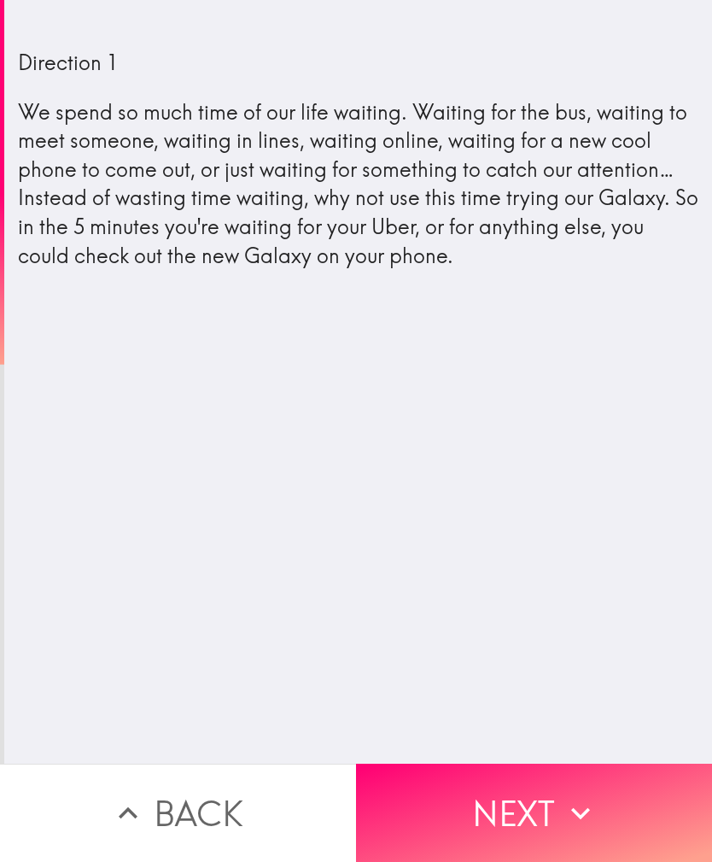
click at [521, 799] on button "Next" at bounding box center [534, 812] width 356 height 98
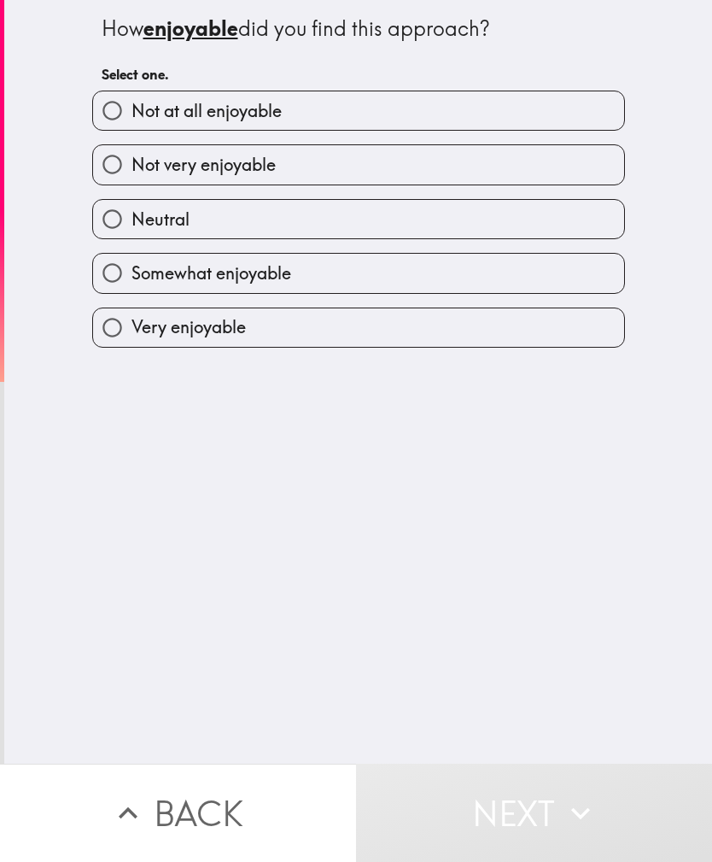
click at [447, 225] on label "Neutral" at bounding box center [358, 219] width 531 height 38
click at [132, 225] on input "Neutral" at bounding box center [112, 219] width 38 height 38
radio input "true"
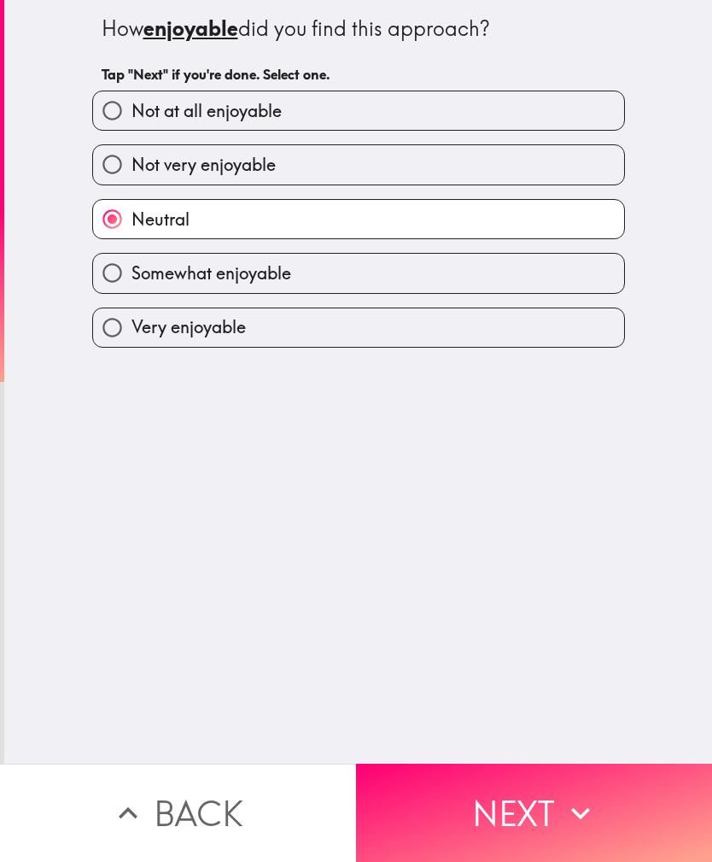
click at [521, 808] on button "Next" at bounding box center [534, 812] width 356 height 98
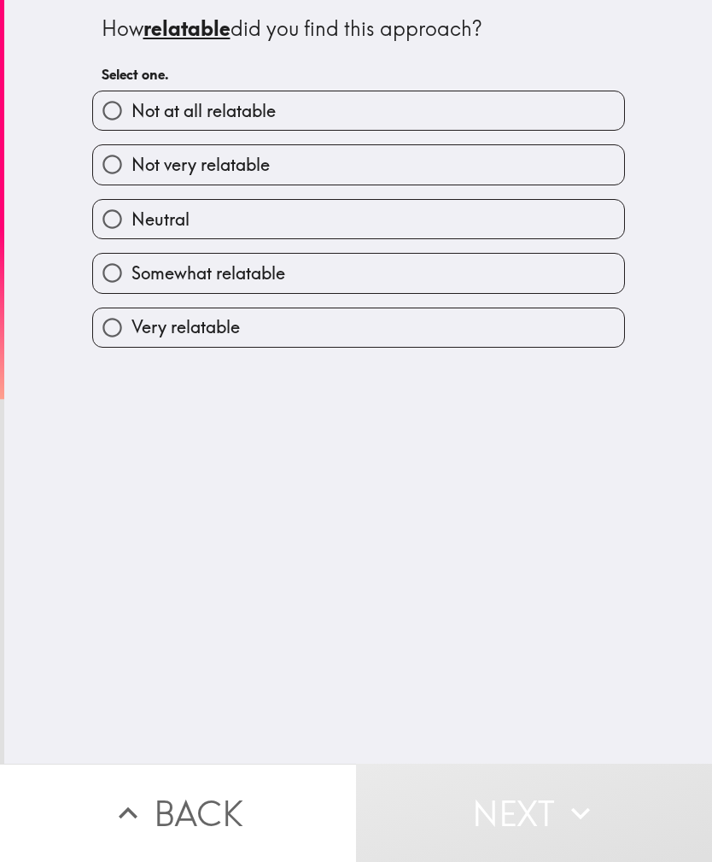
click at [470, 233] on label "Neutral" at bounding box center [358, 219] width 531 height 38
click at [132, 233] on input "Neutral" at bounding box center [112, 219] width 38 height 38
radio input "true"
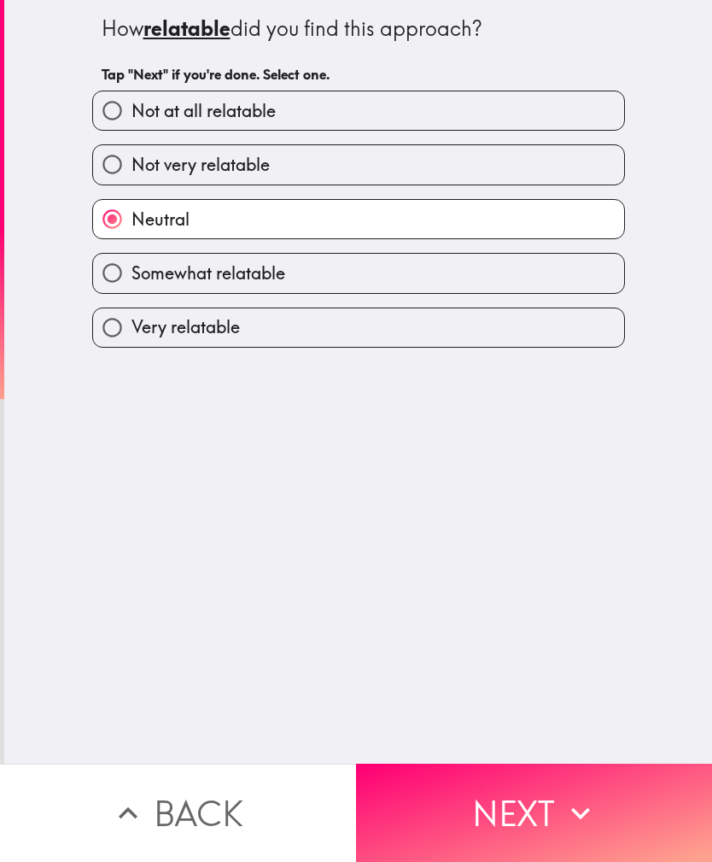
click at [500, 810] on button "Next" at bounding box center [534, 812] width 356 height 98
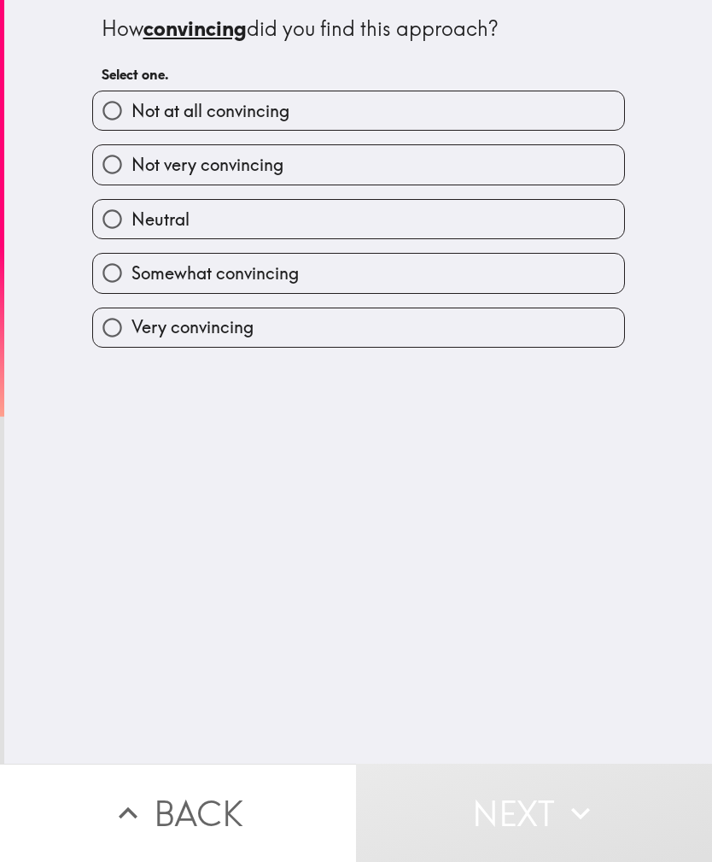
click at [461, 214] on label "Neutral" at bounding box center [358, 219] width 531 height 38
click at [132, 214] on input "Neutral" at bounding box center [112, 219] width 38 height 38
radio input "true"
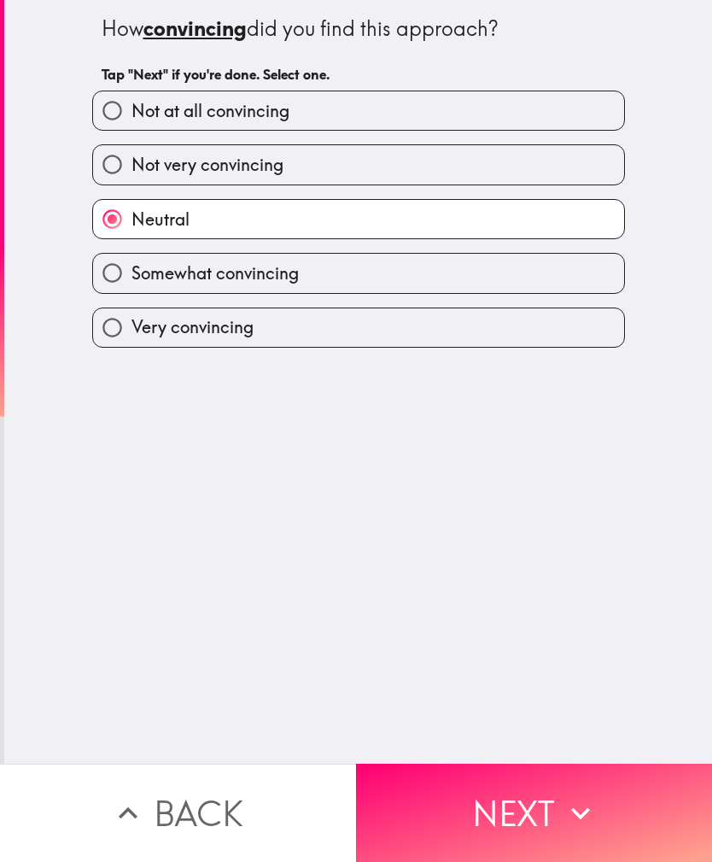
click at [525, 810] on button "Next" at bounding box center [534, 812] width 356 height 98
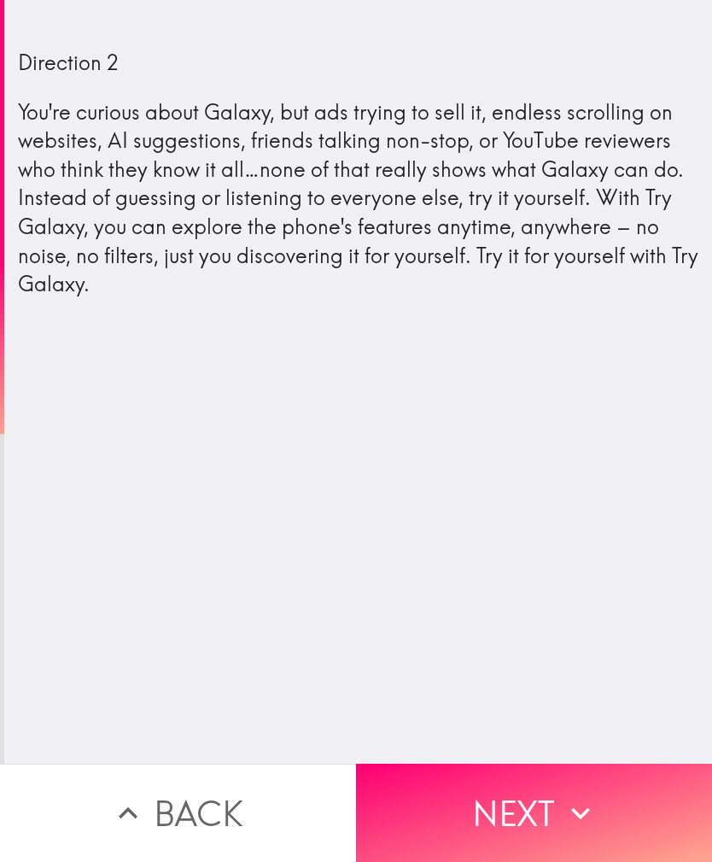
click at [518, 803] on button "Next" at bounding box center [534, 812] width 356 height 98
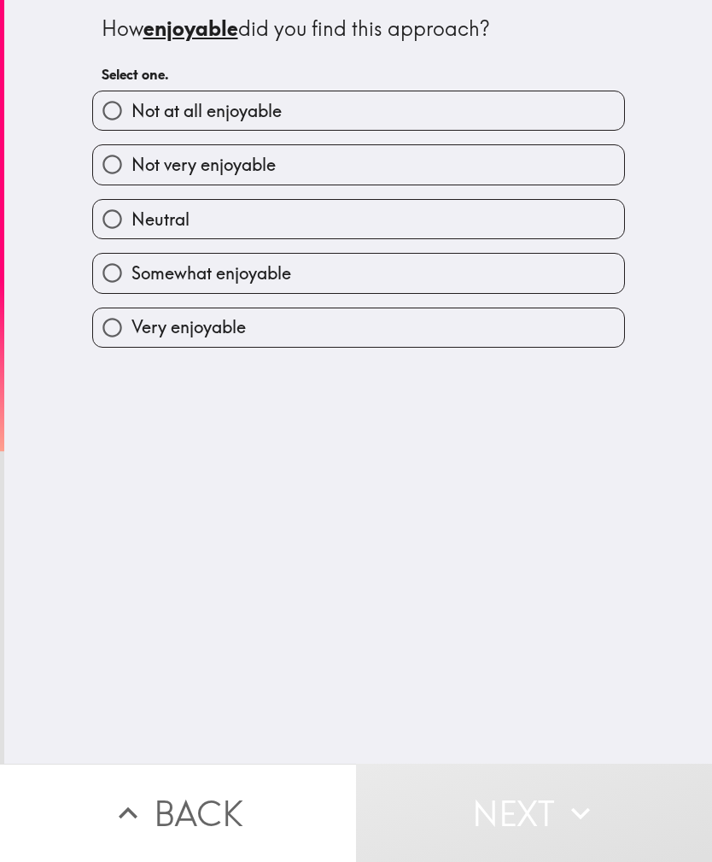
click at [453, 227] on label "Neutral" at bounding box center [358, 219] width 531 height 38
click at [132, 227] on input "Neutral" at bounding box center [112, 219] width 38 height 38
radio input "true"
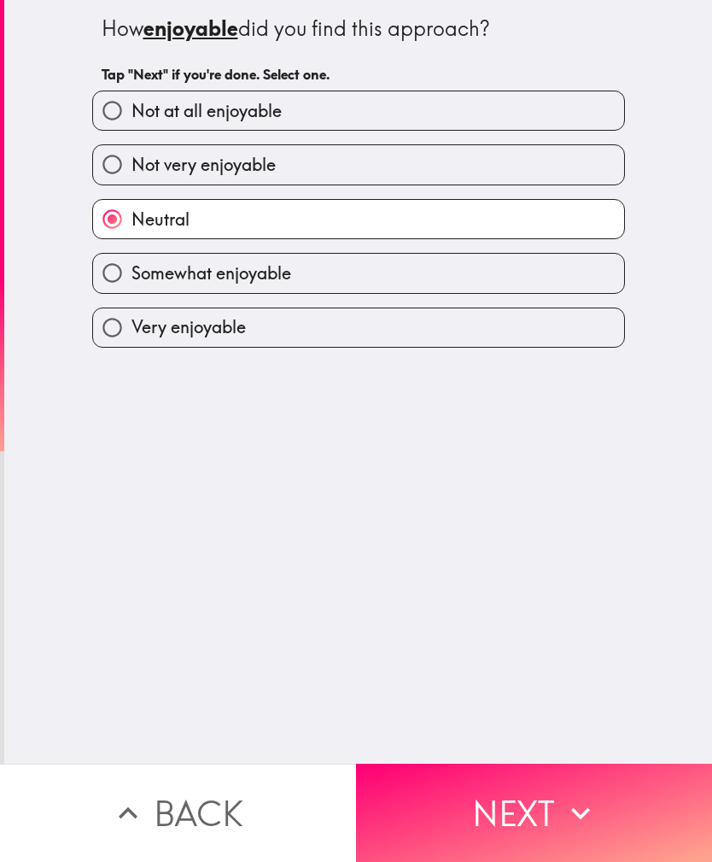
click at [504, 815] on button "Next" at bounding box center [534, 812] width 356 height 98
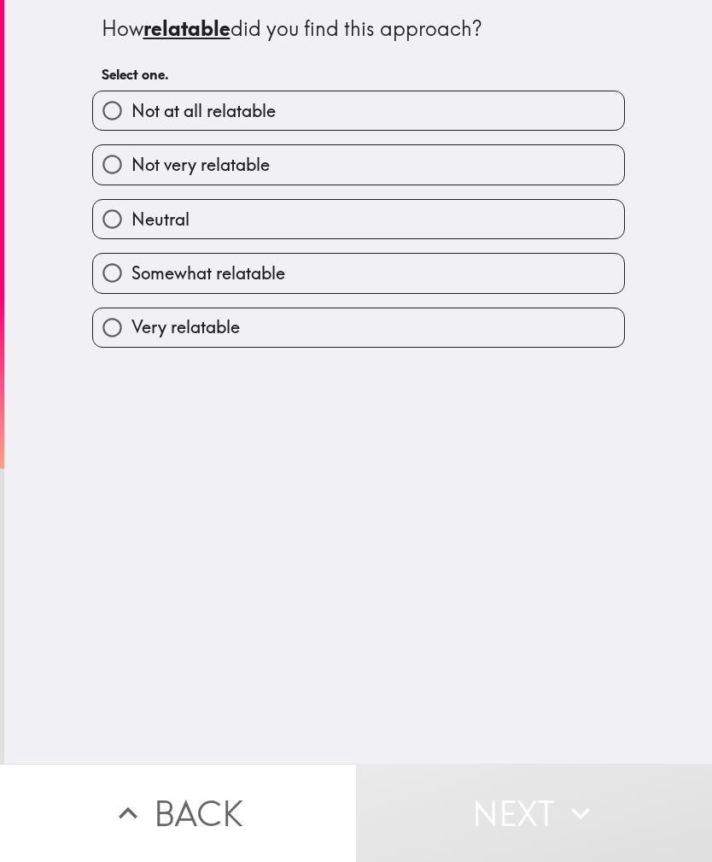
click at [430, 231] on label "Neutral" at bounding box center [358, 219] width 531 height 38
click at [132, 231] on input "Neutral" at bounding box center [112, 219] width 38 height 38
radio input "true"
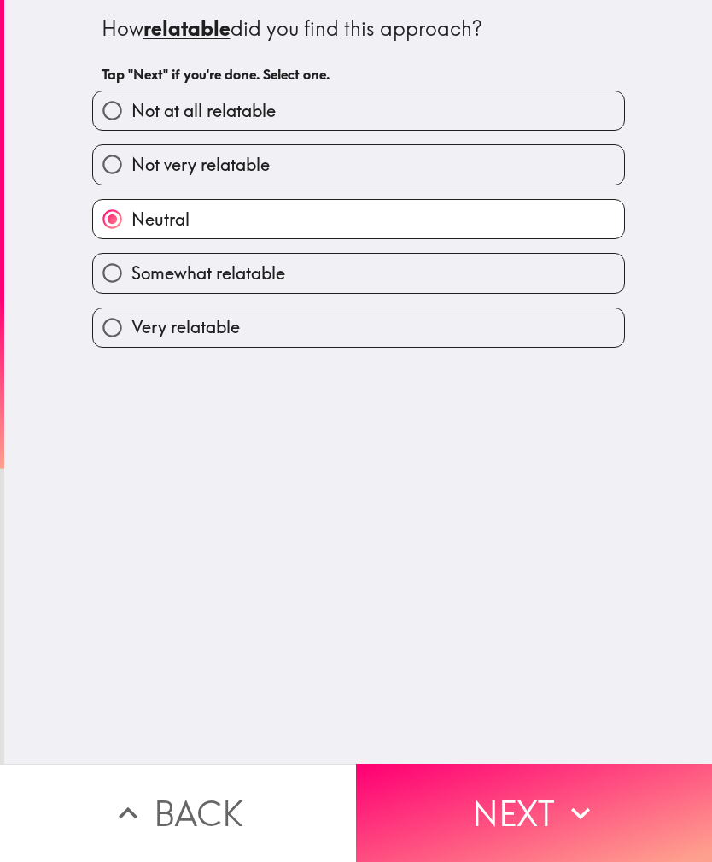
click at [505, 793] on button "Next" at bounding box center [534, 812] width 356 height 98
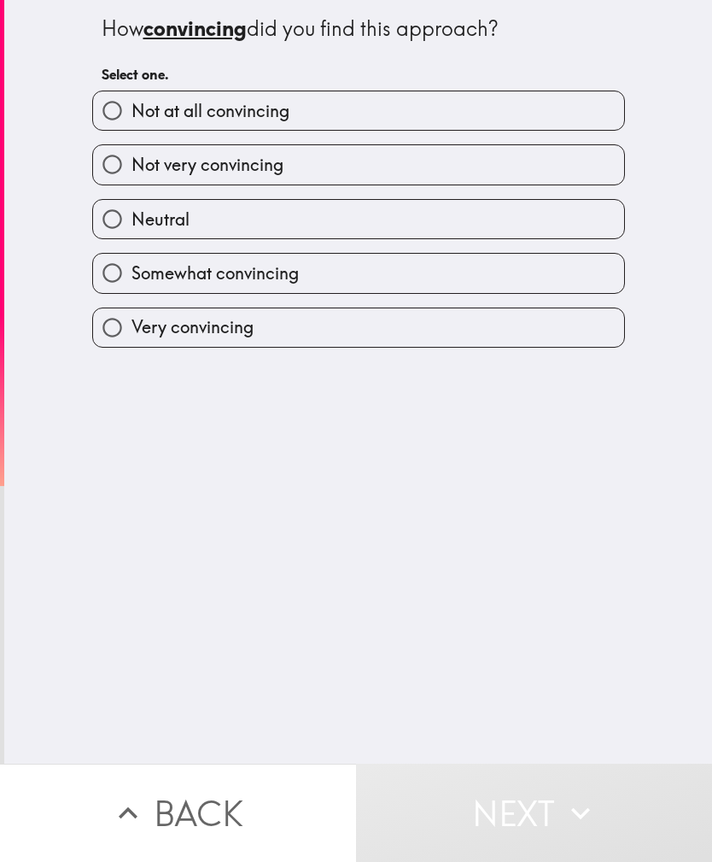
click at [412, 276] on label "Somewhat convincing" at bounding box center [358, 273] width 531 height 38
click at [132, 276] on input "Somewhat convincing" at bounding box center [112, 273] width 38 height 38
radio input "true"
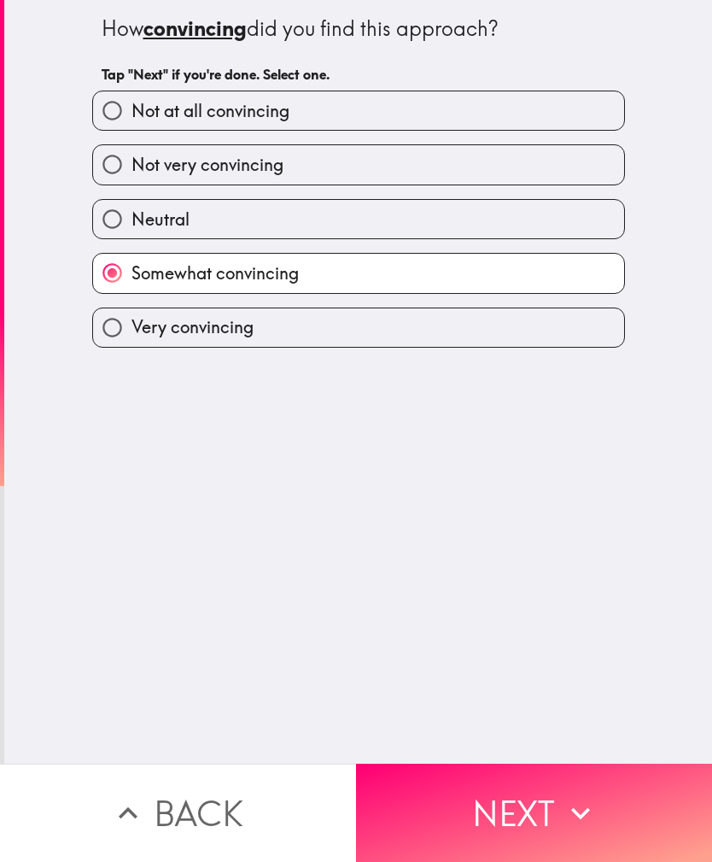
click at [500, 793] on button "Next" at bounding box center [534, 812] width 356 height 98
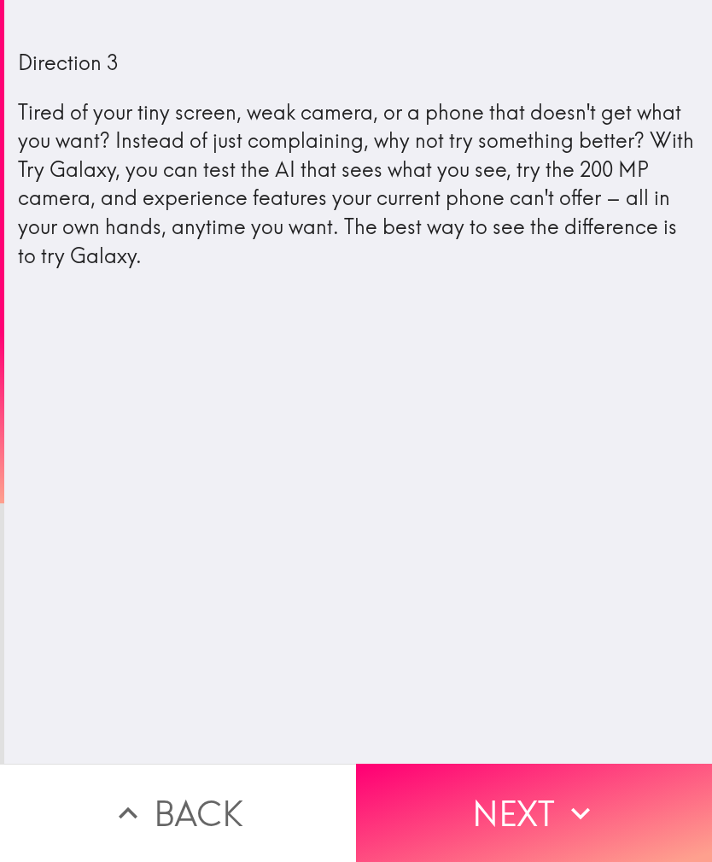
click at [527, 808] on button "Next" at bounding box center [534, 812] width 356 height 98
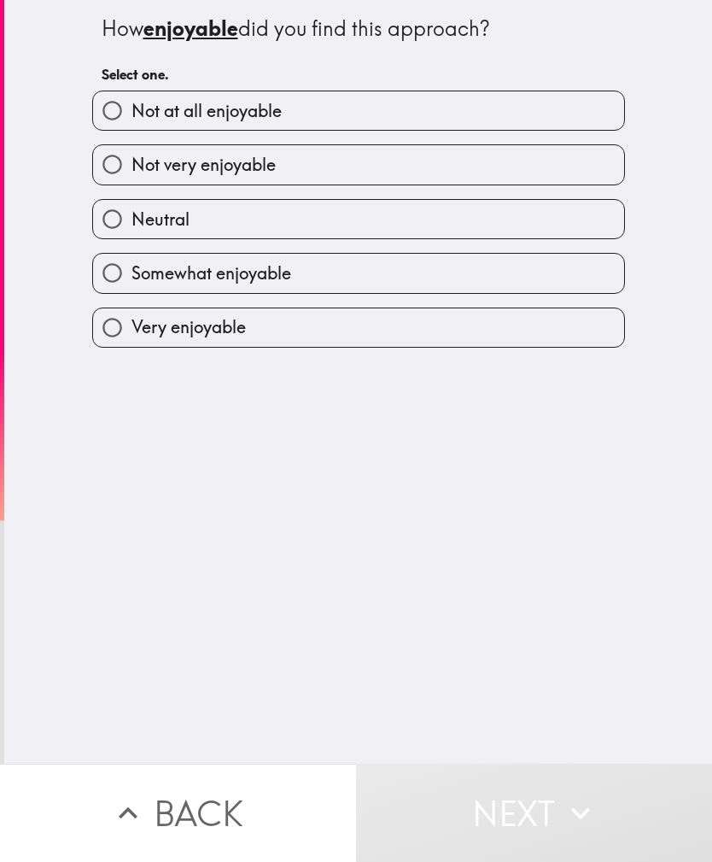
click at [460, 228] on label "Neutral" at bounding box center [358, 219] width 531 height 38
click at [132, 228] on input "Neutral" at bounding box center [112, 219] width 38 height 38
radio input "true"
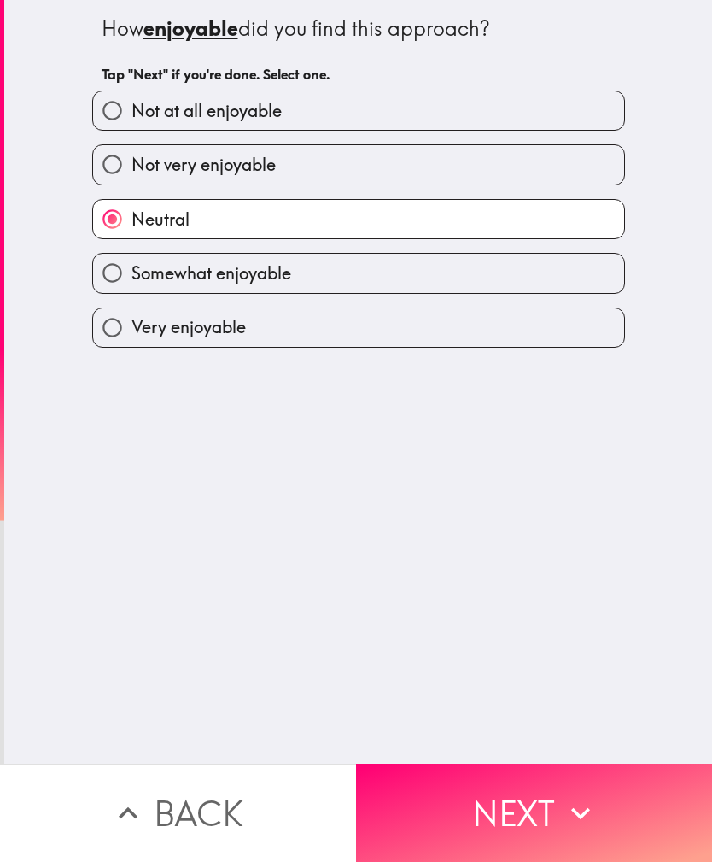
click at [453, 183] on label "Not very enjoyable" at bounding box center [358, 164] width 531 height 38
click at [132, 183] on input "Not very enjoyable" at bounding box center [112, 164] width 38 height 38
radio input "true"
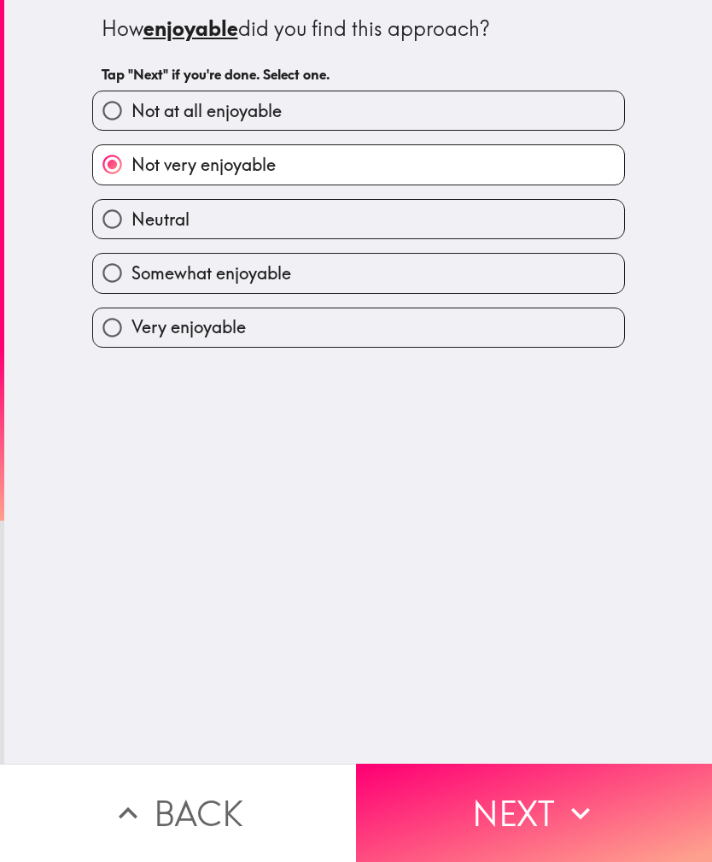
click at [502, 813] on button "Next" at bounding box center [534, 812] width 356 height 98
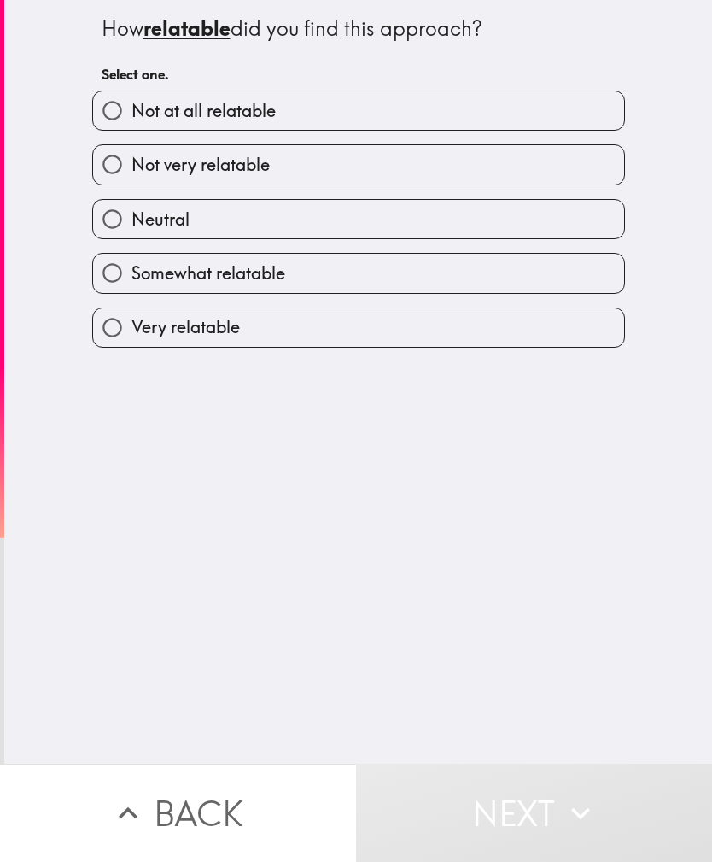
click at [450, 171] on label "Not very relatable" at bounding box center [358, 164] width 531 height 38
click at [132, 171] on input "Not very relatable" at bounding box center [112, 164] width 38 height 38
radio input "true"
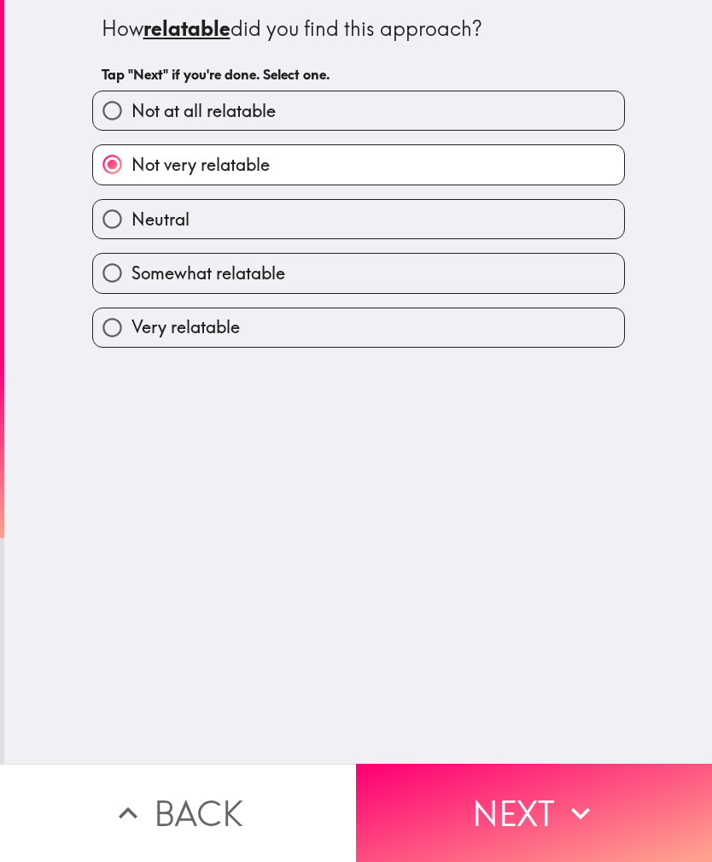
click at [479, 106] on label "Not at all relatable" at bounding box center [358, 110] width 531 height 38
click at [132, 106] on input "Not at all relatable" at bounding box center [112, 110] width 38 height 38
radio input "true"
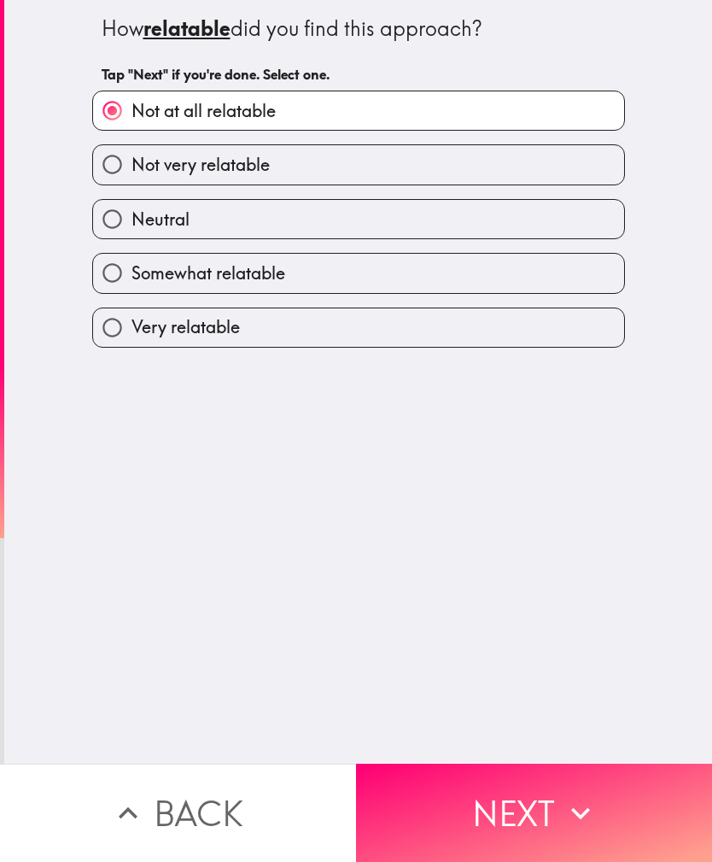
click at [495, 806] on button "Next" at bounding box center [534, 812] width 356 height 98
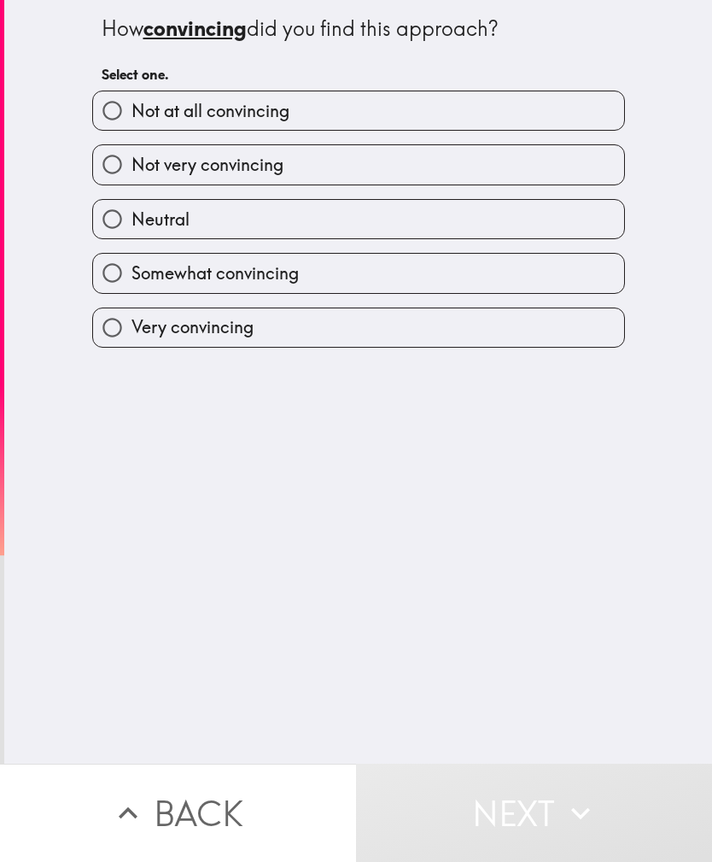
click at [451, 117] on label "Not at all convincing" at bounding box center [358, 110] width 531 height 38
click at [132, 117] on input "Not at all convincing" at bounding box center [112, 110] width 38 height 38
radio input "true"
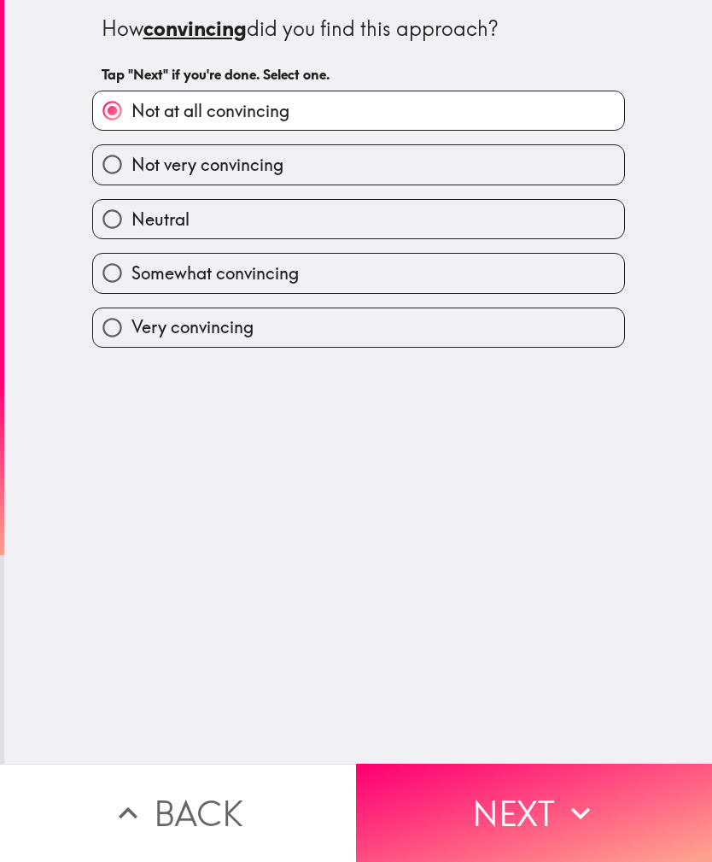
click at [486, 802] on button "Next" at bounding box center [534, 812] width 356 height 98
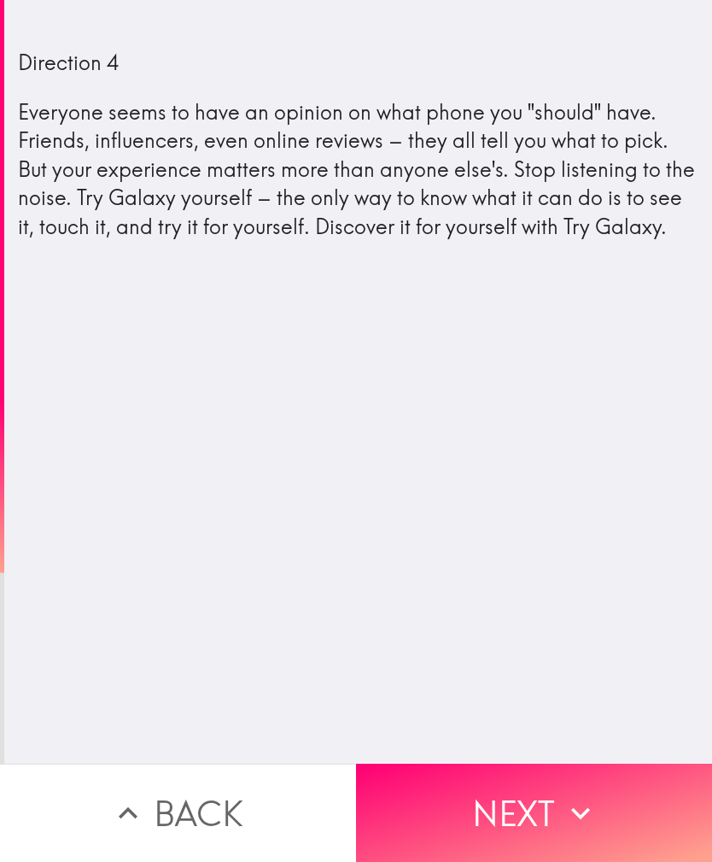
click at [527, 801] on button "Next" at bounding box center [534, 812] width 356 height 98
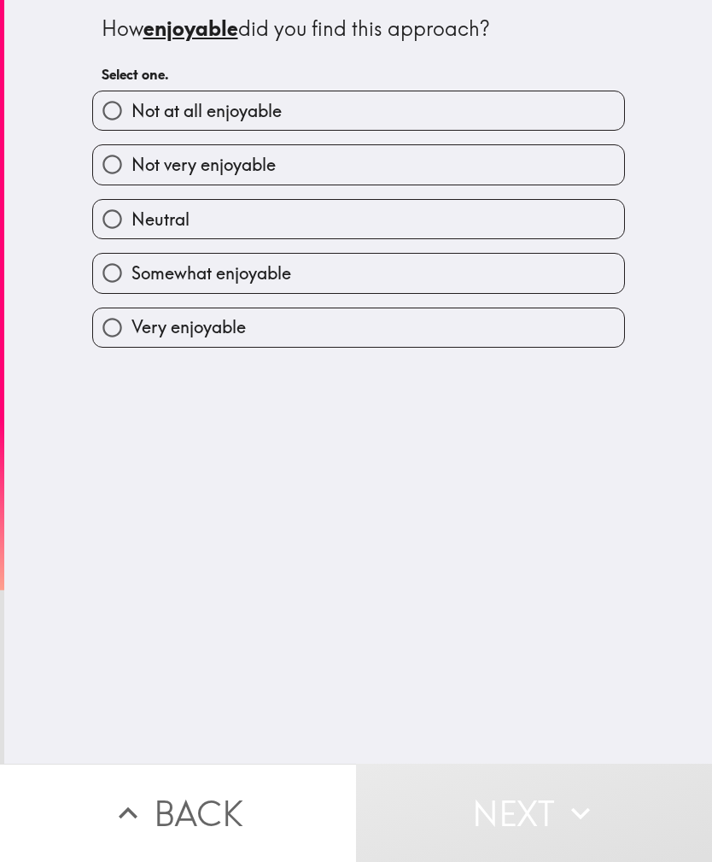
click at [424, 278] on label "Somewhat enjoyable" at bounding box center [358, 273] width 531 height 38
click at [132, 278] on input "Somewhat enjoyable" at bounding box center [112, 273] width 38 height 38
radio input "true"
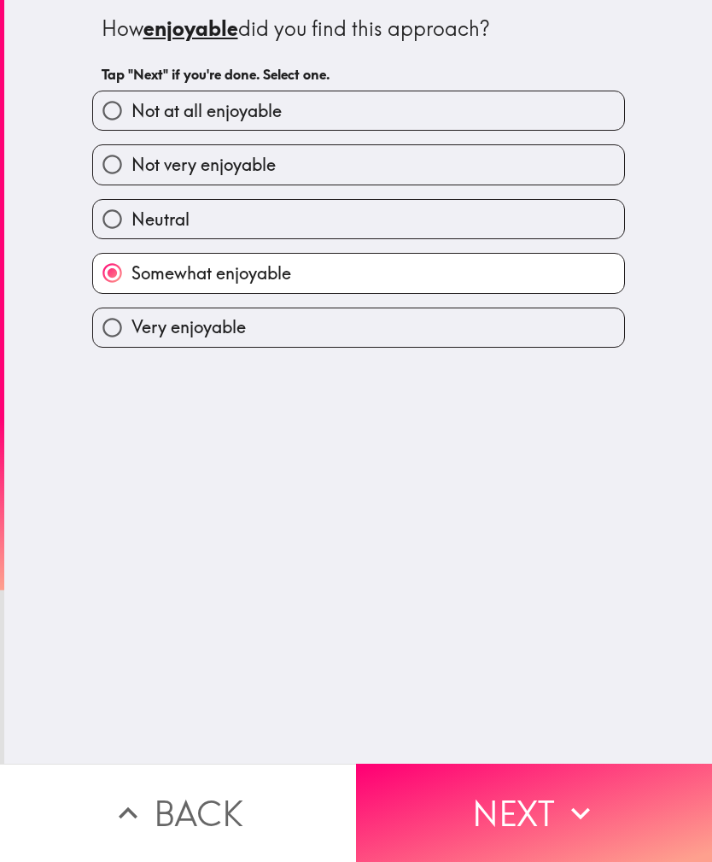
click at [506, 808] on button "Next" at bounding box center [534, 812] width 356 height 98
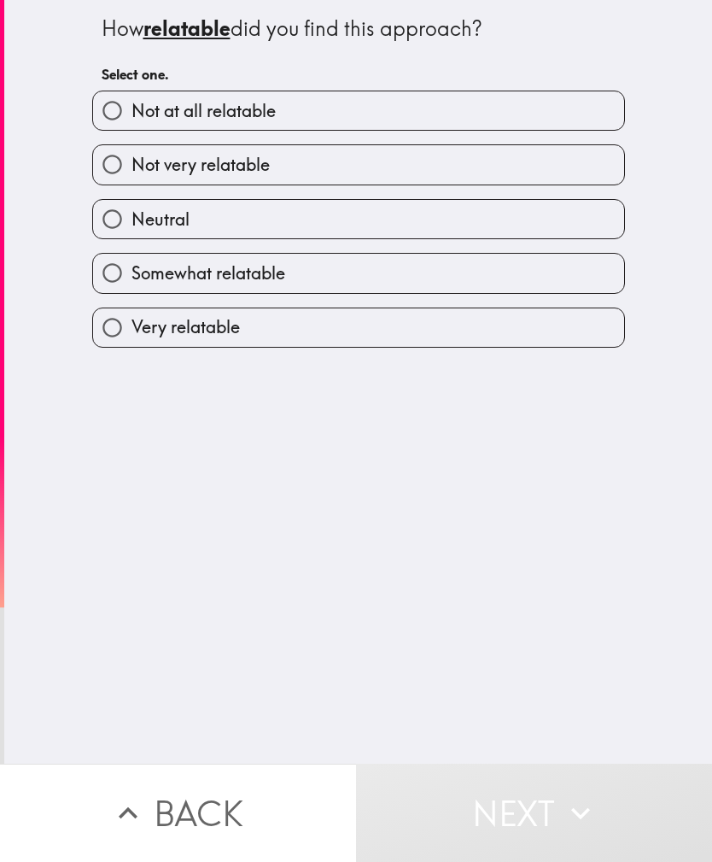
click at [434, 163] on label "Not very relatable" at bounding box center [358, 164] width 531 height 38
click at [132, 163] on input "Not very relatable" at bounding box center [112, 164] width 38 height 38
radio input "true"
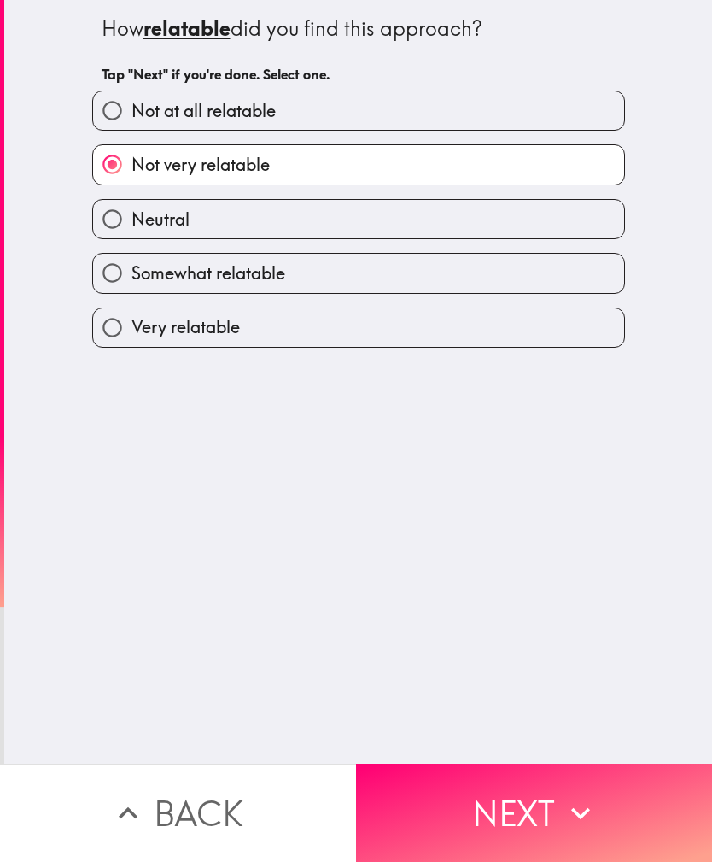
click at [499, 806] on button "Next" at bounding box center [534, 812] width 356 height 98
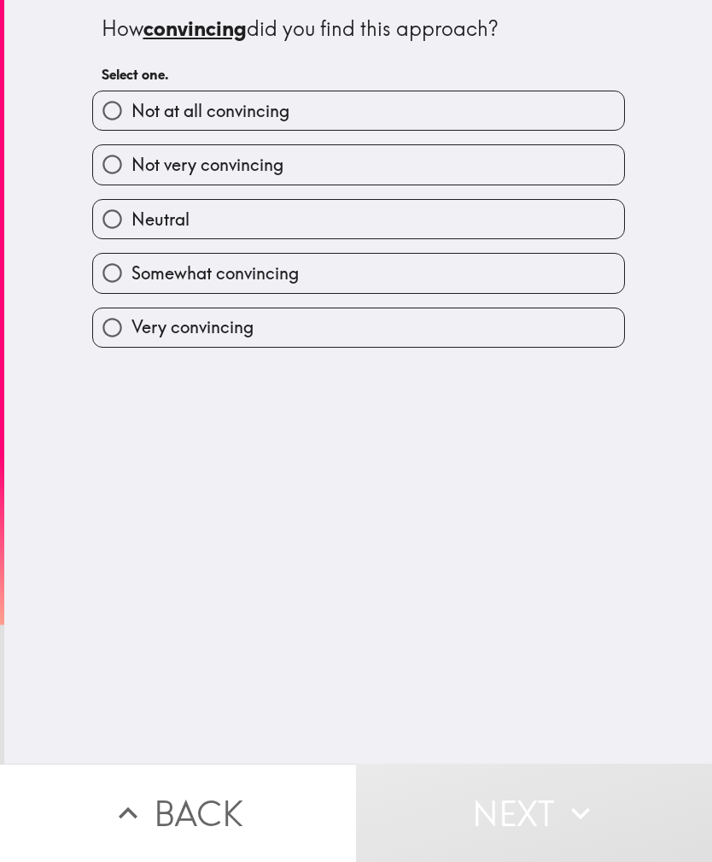
click at [393, 277] on label "Somewhat convincing" at bounding box center [358, 273] width 531 height 38
click at [132, 277] on input "Somewhat convincing" at bounding box center [112, 273] width 38 height 38
radio input "true"
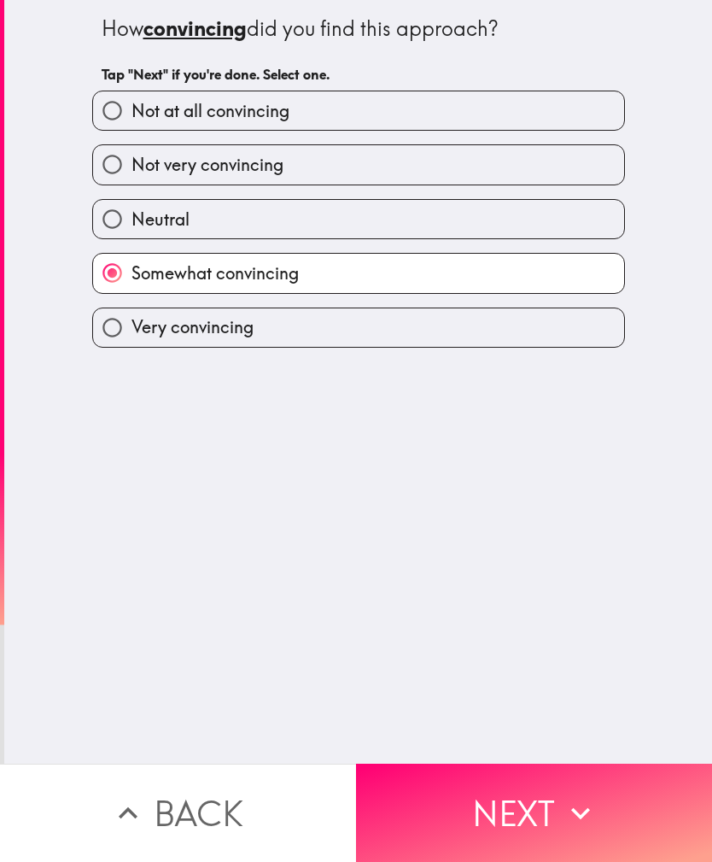
click at [498, 806] on button "Next" at bounding box center [534, 812] width 356 height 98
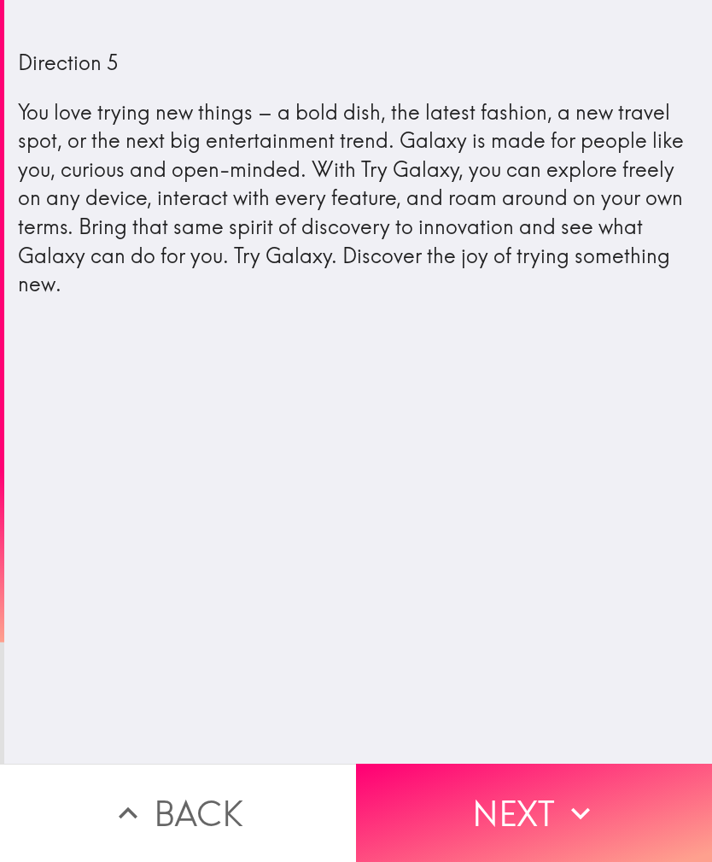
click at [516, 789] on button "Next" at bounding box center [534, 812] width 356 height 98
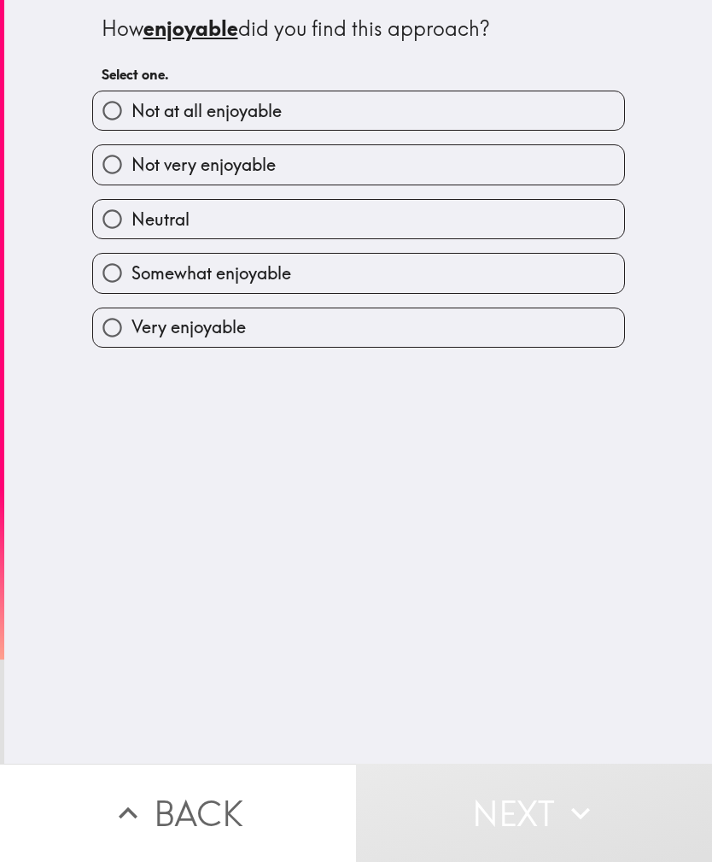
click at [429, 231] on label "Neutral" at bounding box center [358, 219] width 531 height 38
click at [132, 231] on input "Neutral" at bounding box center [112, 219] width 38 height 38
radio input "true"
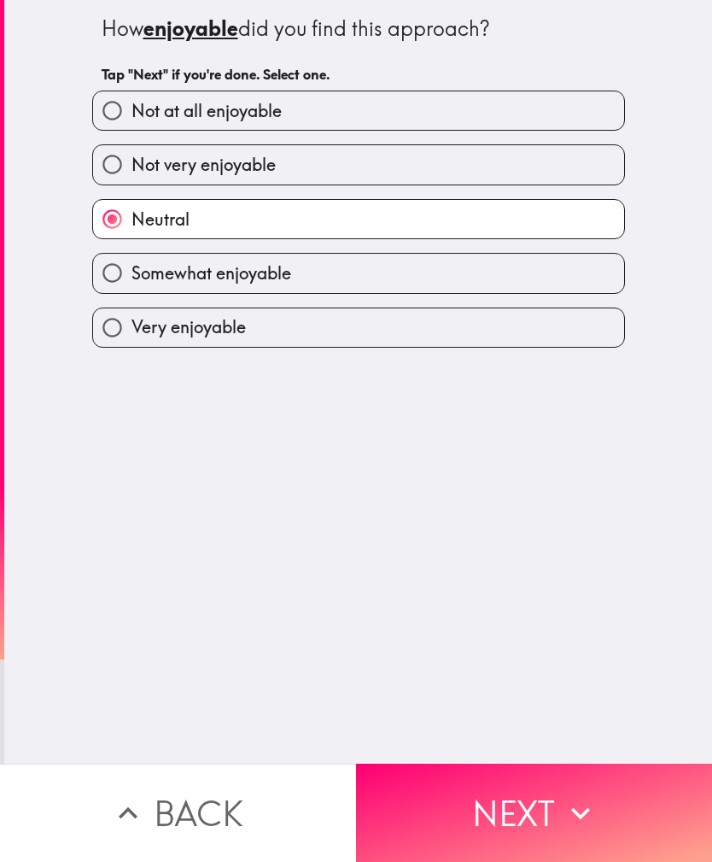
click at [492, 805] on button "Next" at bounding box center [534, 812] width 356 height 98
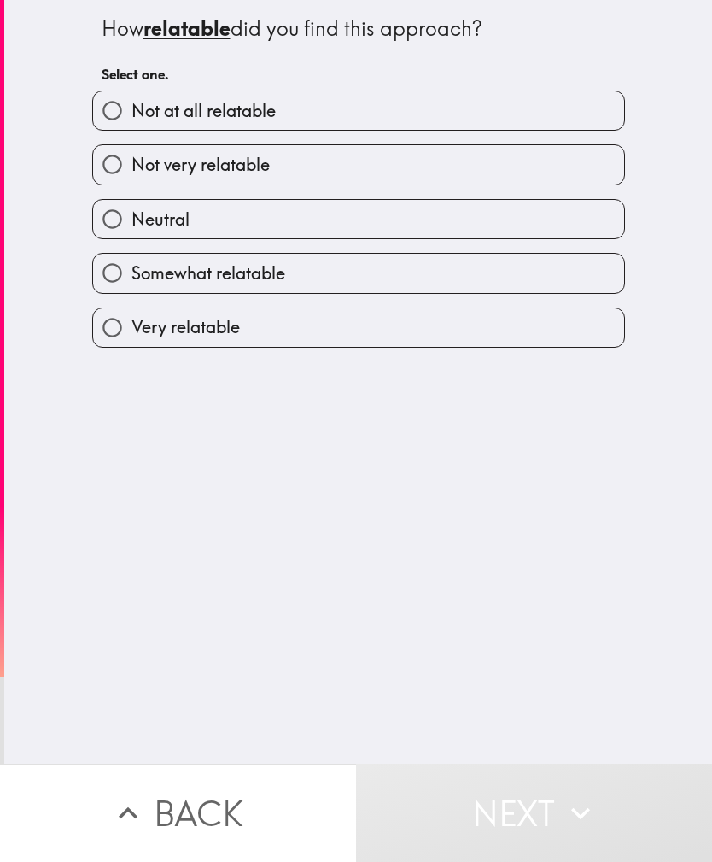
click at [361, 271] on label "Somewhat relatable" at bounding box center [358, 273] width 531 height 38
click at [132, 271] on input "Somewhat relatable" at bounding box center [112, 273] width 38 height 38
radio input "true"
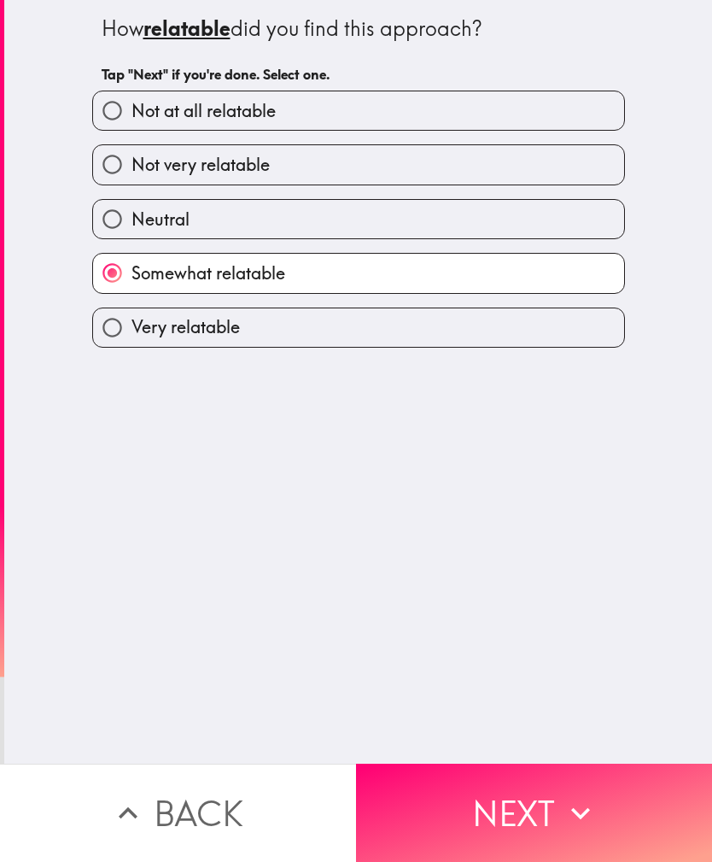
click at [496, 796] on button "Next" at bounding box center [534, 812] width 356 height 98
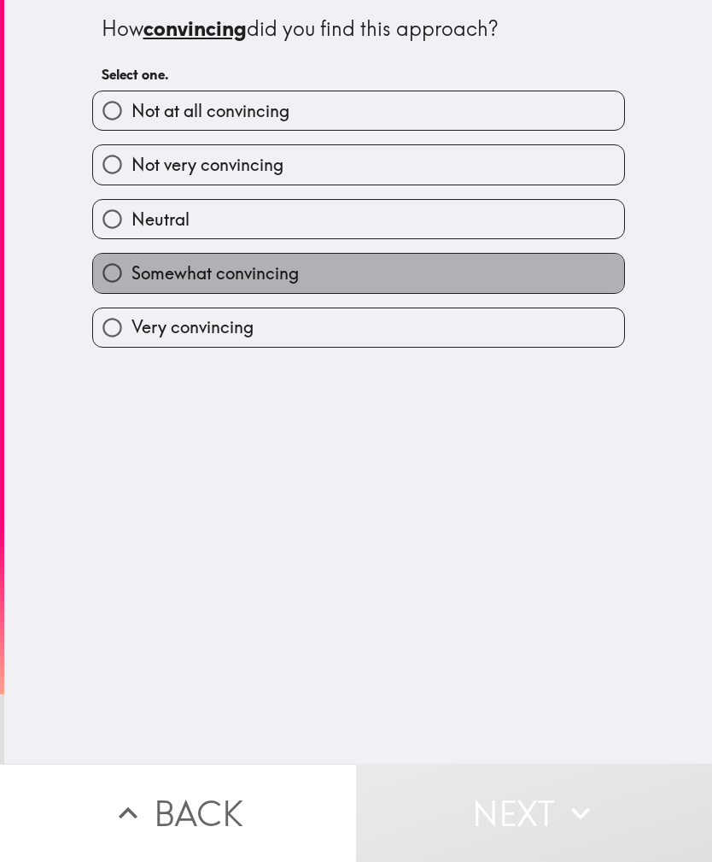
click at [382, 285] on label "Somewhat convincing" at bounding box center [358, 273] width 531 height 38
click at [132, 285] on input "Somewhat convincing" at bounding box center [112, 273] width 38 height 38
radio input "true"
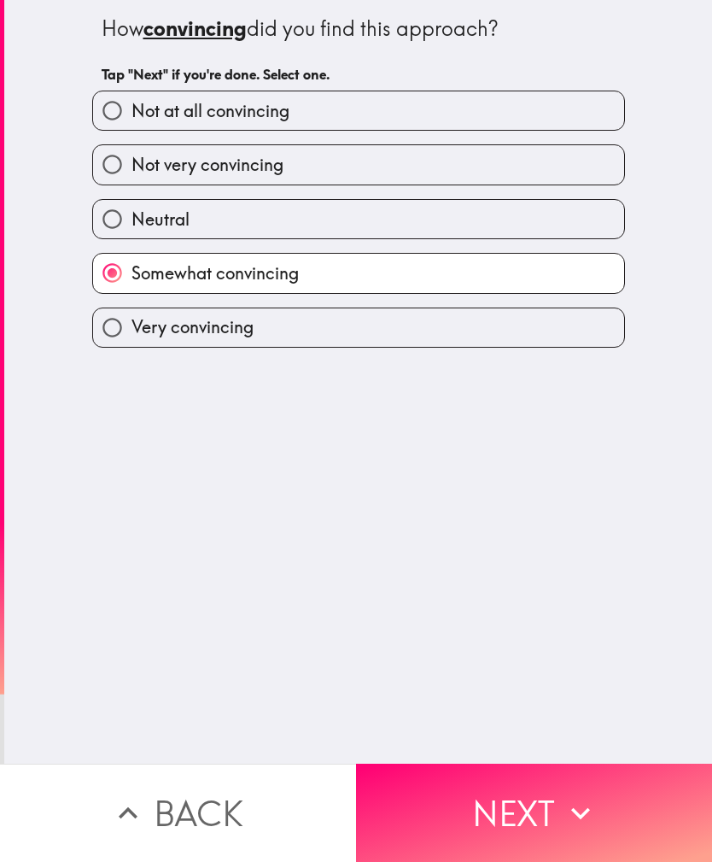
click at [491, 789] on button "Next" at bounding box center [534, 812] width 356 height 98
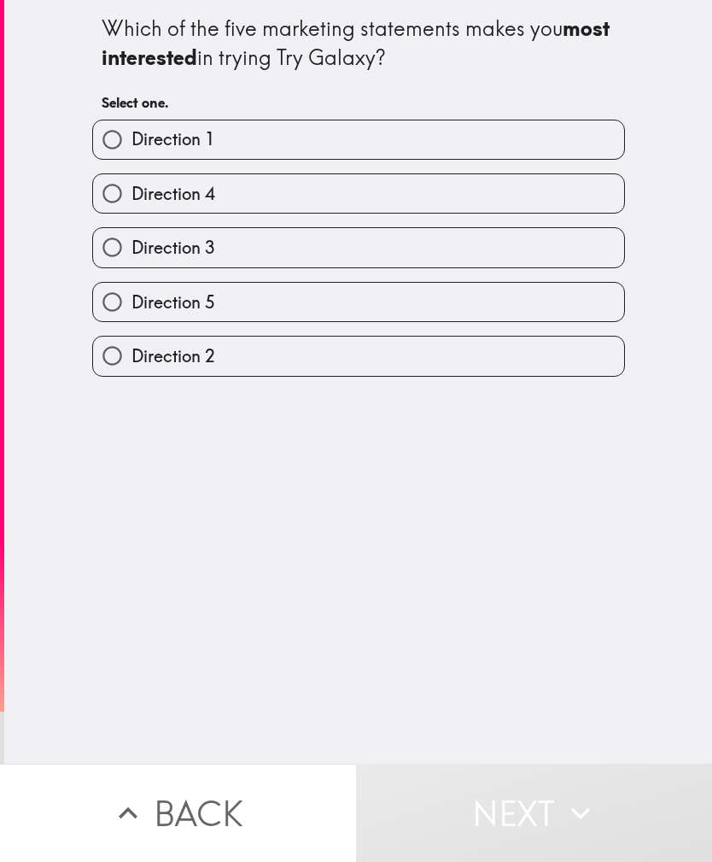
click at [351, 307] on label "Direction 5" at bounding box center [358, 302] width 531 height 38
click at [132, 307] on input "Direction 5" at bounding box center [112, 302] width 38 height 38
radio input "true"
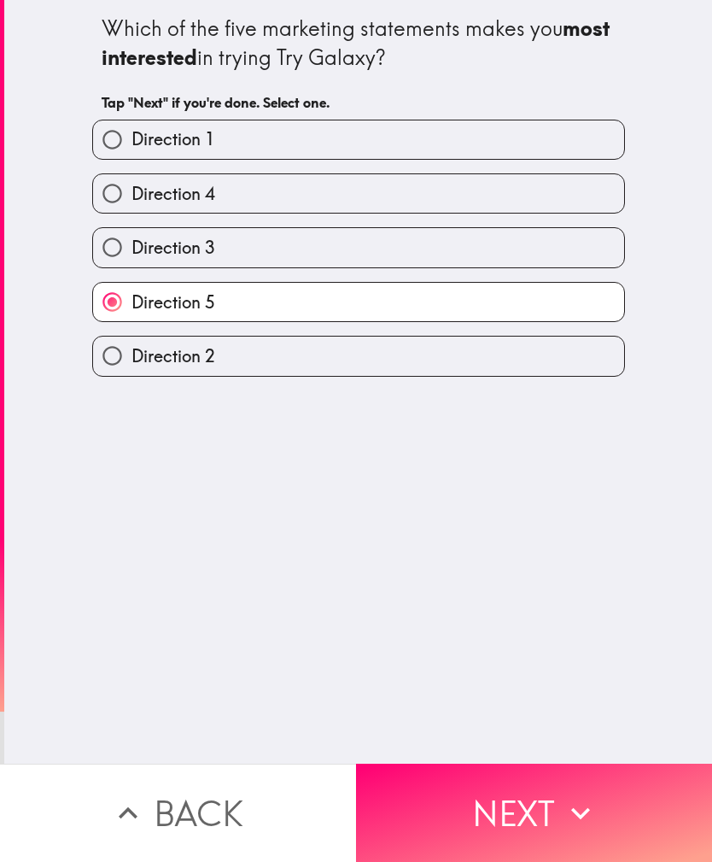
click at [490, 794] on button "Next" at bounding box center [534, 812] width 356 height 98
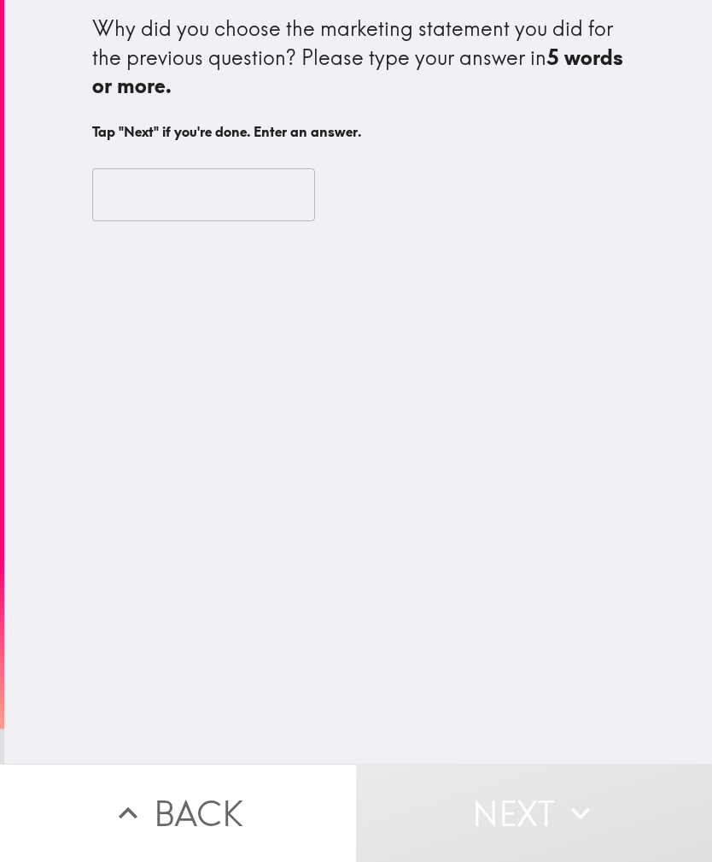
click at [274, 186] on input "text" at bounding box center [203, 194] width 223 height 53
type input "F"
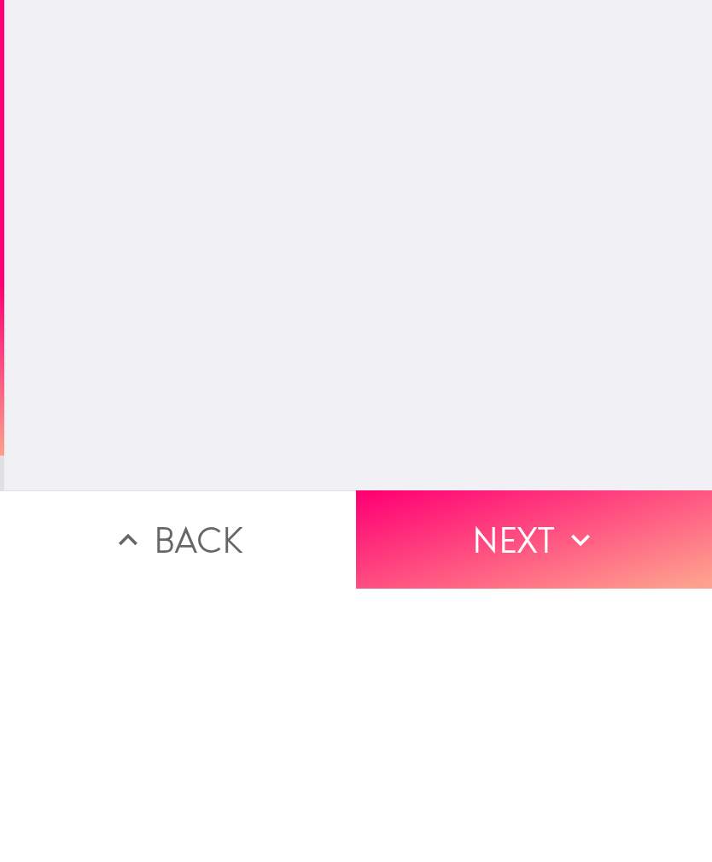
type input "It’s most direct"
click at [540, 763] on button "Next" at bounding box center [534, 812] width 356 height 98
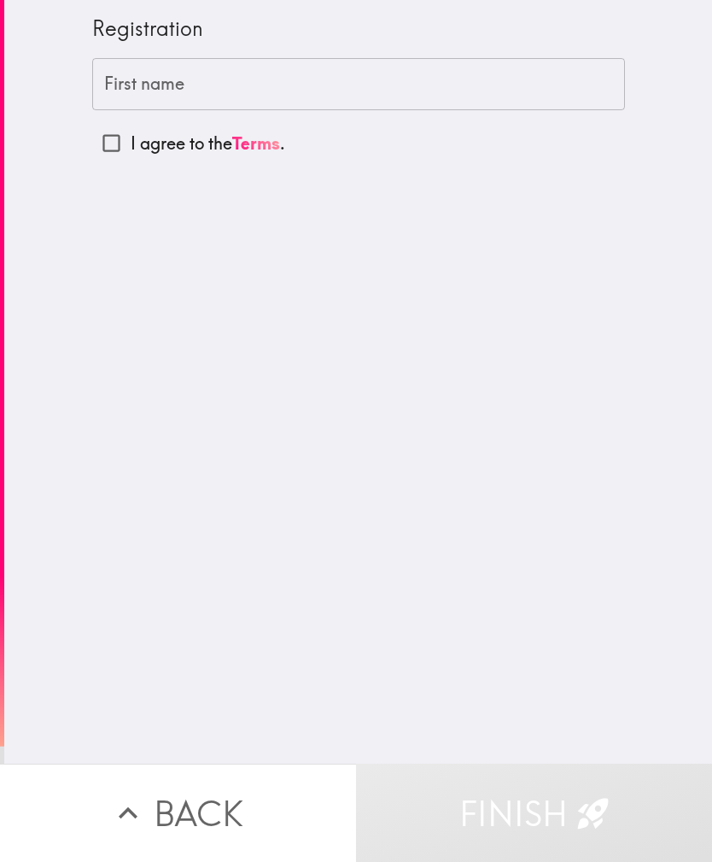
click at [244, 78] on input "First name" at bounding box center [358, 84] width 533 height 53
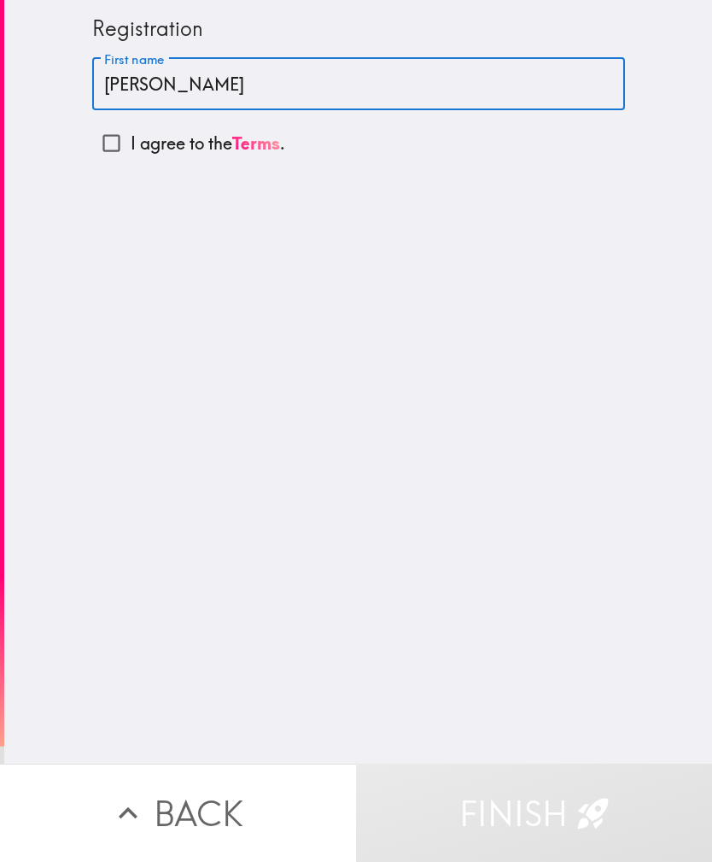
type input "[PERSON_NAME]"
click at [118, 138] on input "I agree to the Terms ." at bounding box center [111, 143] width 38 height 38
checkbox input "true"
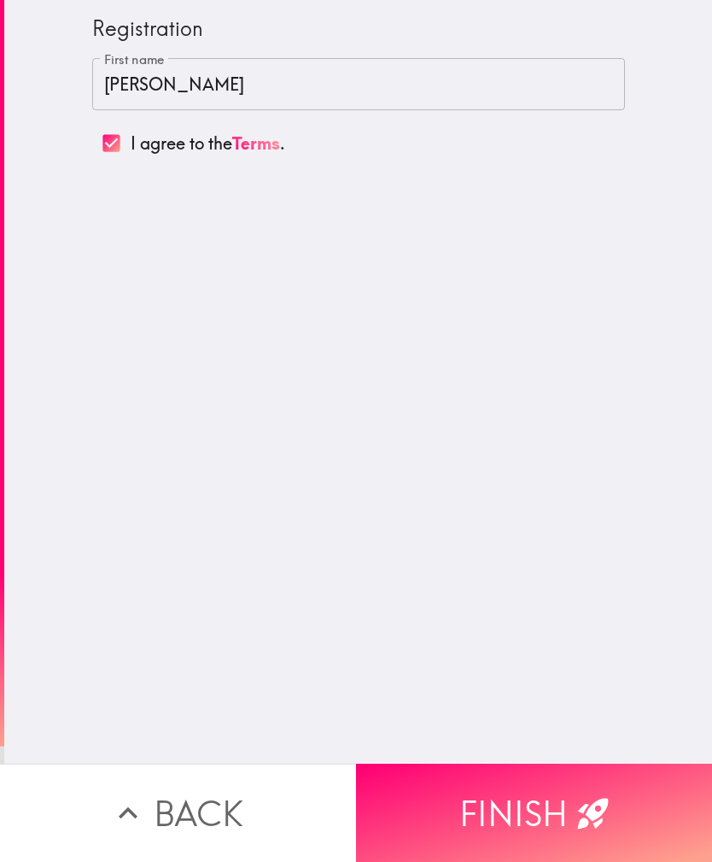
click at [519, 813] on button "Finish" at bounding box center [534, 812] width 356 height 98
